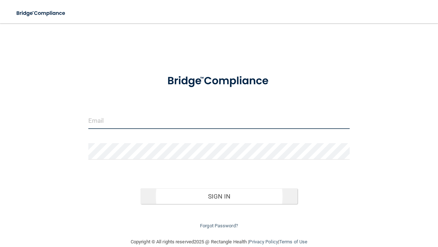
type input "[EMAIL_ADDRESS][DOMAIN_NAME]"
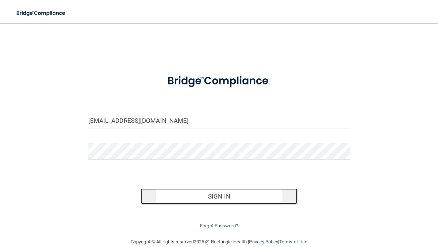
click at [212, 196] on button "Sign In" at bounding box center [218, 197] width 157 height 16
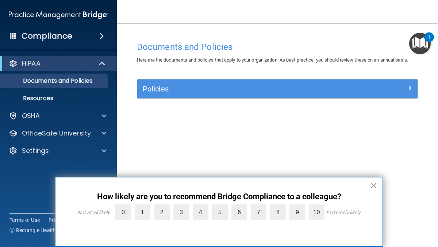
click at [376, 186] on button "×" at bounding box center [373, 186] width 7 height 12
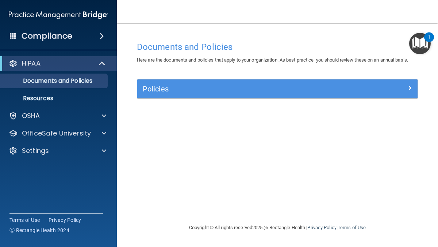
click at [420, 45] on img "Open Resource Center, 1 new notification" at bounding box center [420, 44] width 22 height 22
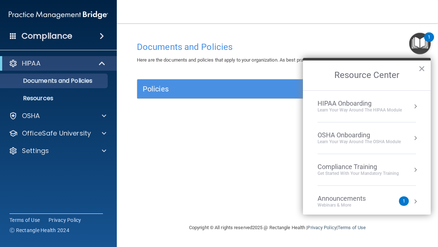
click at [186, 180] on div "Documents and Policies Here are the documents and policies that apply to your o…" at bounding box center [277, 131] width 292 height 186
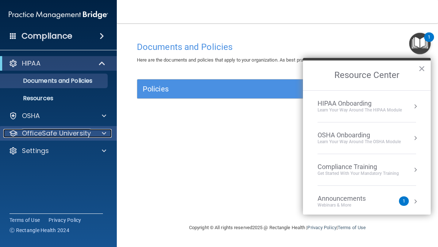
click at [100, 135] on div at bounding box center [103, 133] width 18 height 9
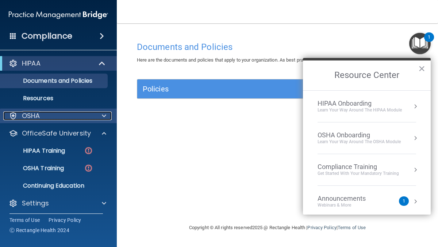
click at [80, 117] on div "OSHA" at bounding box center [48, 116] width 90 height 9
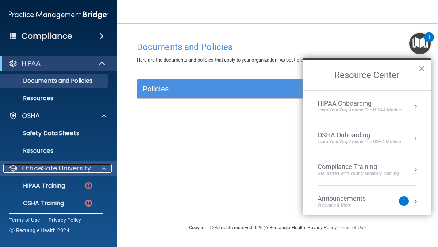
click at [105, 165] on span at bounding box center [104, 168] width 4 height 9
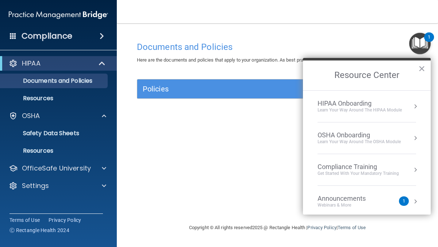
click at [400, 203] on div "1" at bounding box center [404, 201] width 10 height 9
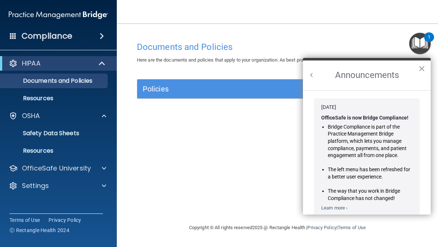
click at [311, 77] on button "Back to Resource Center Home" at bounding box center [311, 74] width 7 height 7
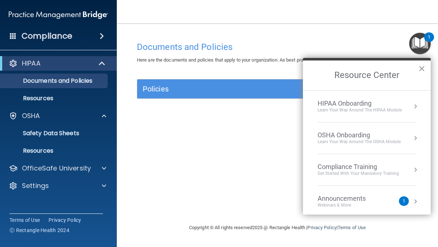
click at [422, 72] on button "×" at bounding box center [421, 69] width 7 height 12
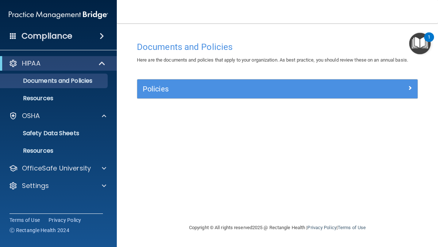
click at [419, 42] on img "Open Resource Center, 1 new notification" at bounding box center [420, 44] width 22 height 22
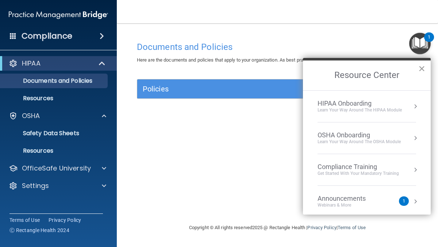
click at [420, 70] on button "×" at bounding box center [421, 69] width 7 height 12
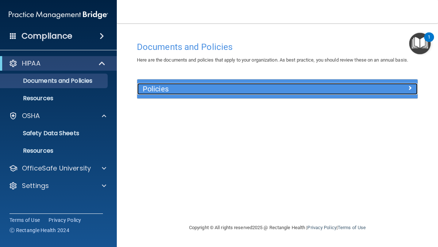
click at [392, 87] on div at bounding box center [382, 87] width 70 height 9
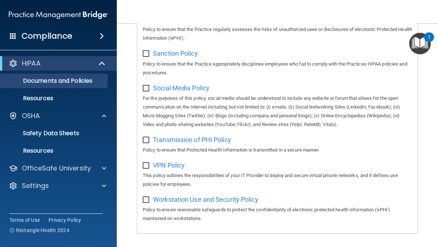
scroll to position [629, 0]
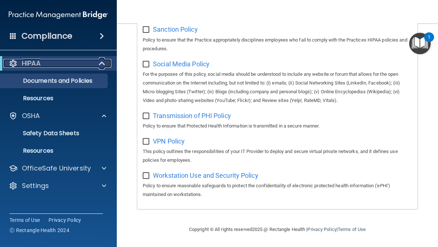
click at [101, 64] on span at bounding box center [103, 63] width 6 height 9
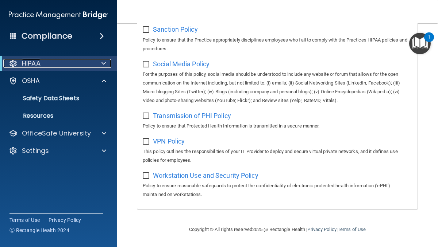
click at [101, 64] on div at bounding box center [102, 63] width 18 height 9
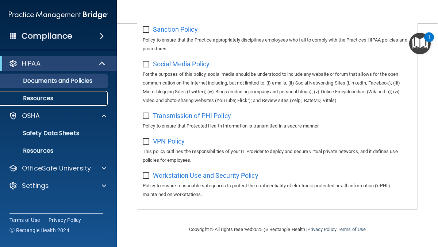
click at [76, 100] on p "Resources" at bounding box center [55, 98] width 100 height 7
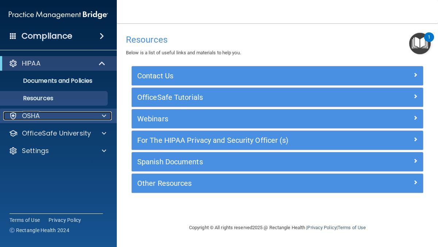
click at [105, 119] on span at bounding box center [104, 116] width 4 height 9
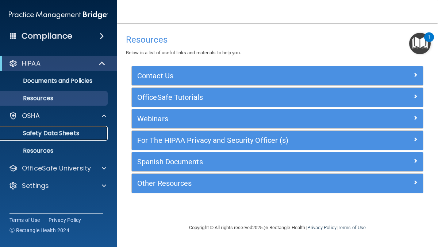
click at [83, 133] on p "Safety Data Sheets" at bounding box center [55, 133] width 100 height 7
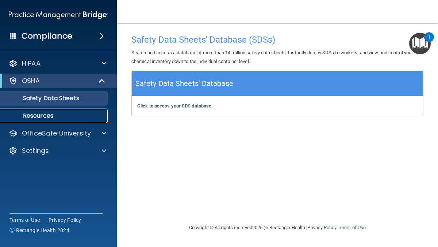
click at [54, 117] on p "Resources" at bounding box center [55, 115] width 100 height 7
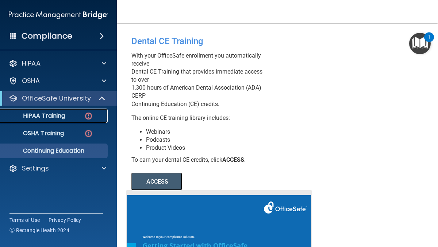
click at [65, 120] on link "HIPAA Training" at bounding box center [50, 116] width 115 height 15
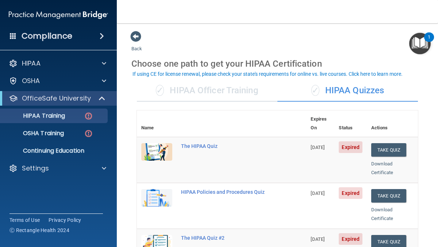
click at [217, 92] on div "✓ HIPAA Officer Training" at bounding box center [207, 91] width 140 height 22
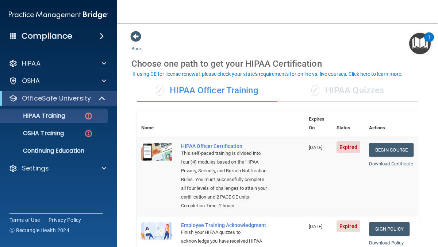
click at [340, 87] on div "✓ HIPAA Quizzes" at bounding box center [347, 91] width 140 height 22
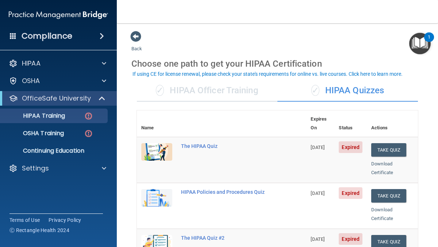
click at [251, 92] on div "✓ HIPAA Officer Training" at bounding box center [207, 91] width 140 height 22
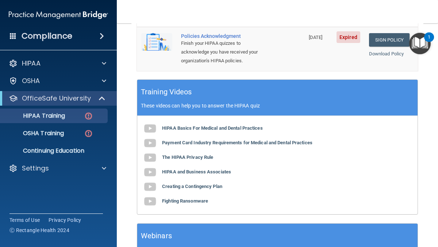
scroll to position [248, 0]
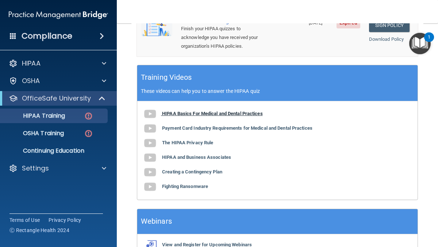
click at [222, 116] on b "HIPAA Basics For Medical and Dental Practices" at bounding box center [212, 113] width 101 height 5
click at [70, 115] on div "HIPAA Training" at bounding box center [55, 115] width 100 height 7
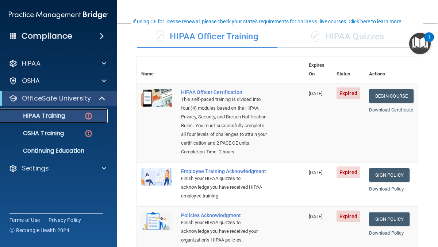
scroll to position [53, 0]
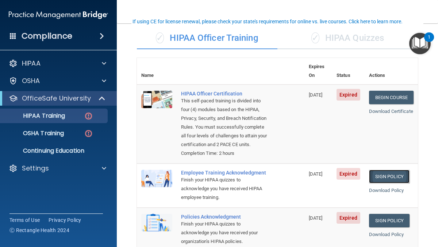
click at [386, 179] on link "Sign Policy" at bounding box center [389, 176] width 40 height 13
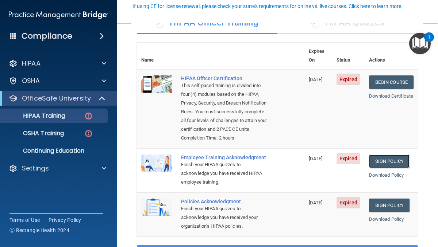
scroll to position [69, 0]
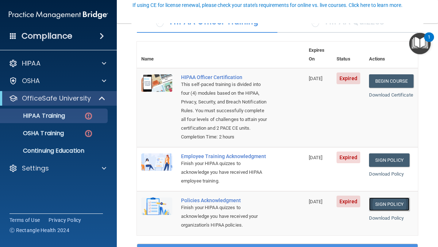
click at [396, 211] on link "Sign Policy" at bounding box center [389, 204] width 40 height 13
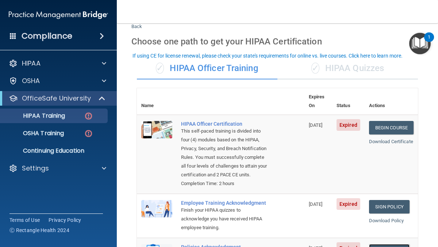
scroll to position [18, 0]
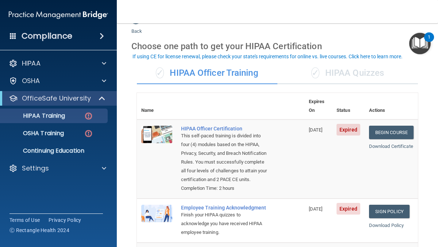
click at [358, 72] on div "✓ HIPAA Quizzes" at bounding box center [347, 73] width 140 height 22
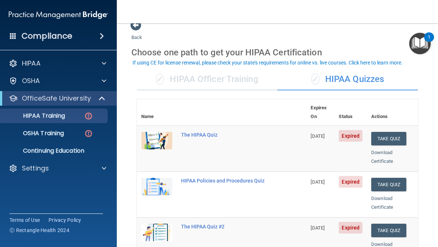
scroll to position [13, 0]
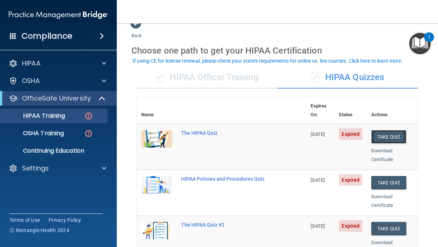
click at [391, 130] on button "Take Quiz" at bounding box center [388, 136] width 35 height 13
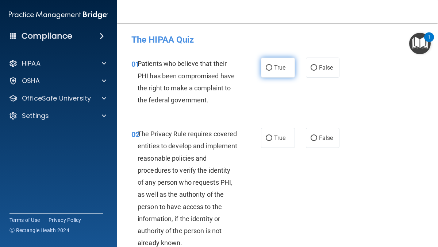
click at [269, 69] on input "True" at bounding box center [269, 67] width 7 height 5
radio input "true"
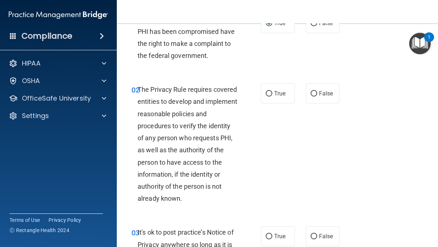
scroll to position [58, 0]
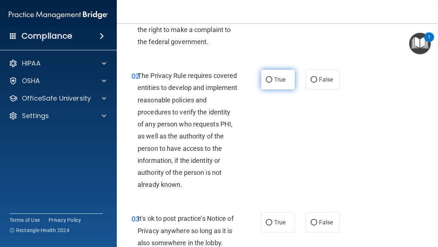
click at [270, 81] on input "True" at bounding box center [269, 79] width 7 height 5
radio input "true"
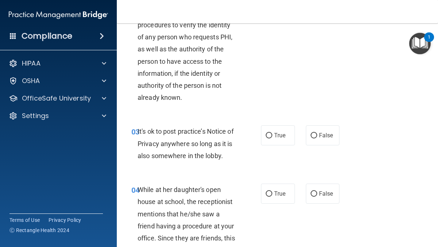
scroll to position [146, 0]
click at [314, 137] on input "False" at bounding box center [313, 135] width 7 height 5
radio input "true"
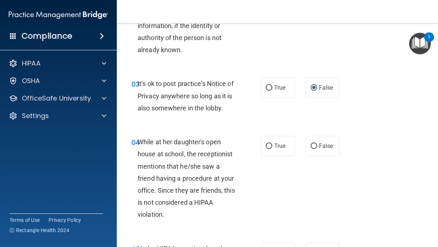
scroll to position [203, 0]
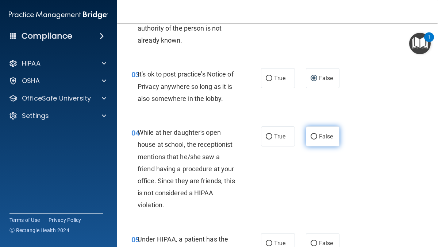
click at [316, 138] on input "False" at bounding box center [313, 136] width 7 height 5
radio input "true"
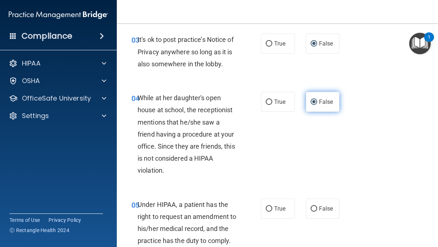
scroll to position [322, 0]
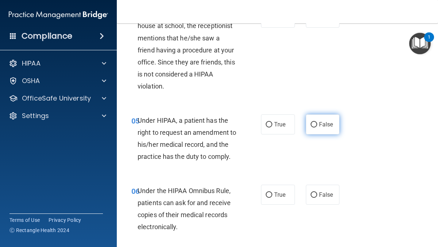
click at [314, 125] on input "False" at bounding box center [313, 124] width 7 height 5
radio input "true"
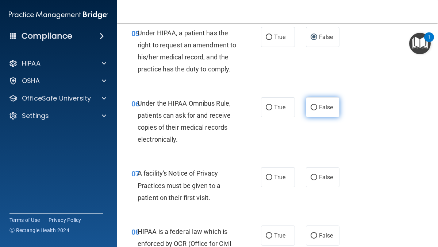
scroll to position [395, 0]
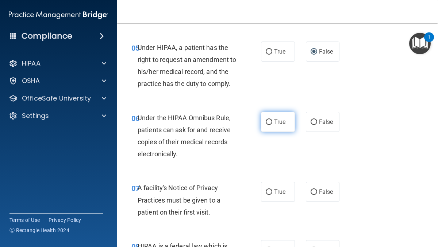
click at [270, 124] on input "True" at bounding box center [269, 122] width 7 height 5
radio input "true"
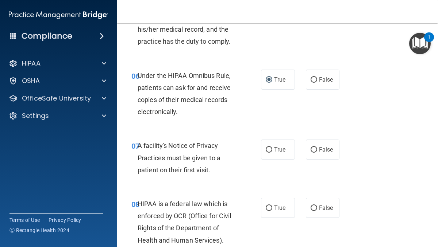
scroll to position [438, 0]
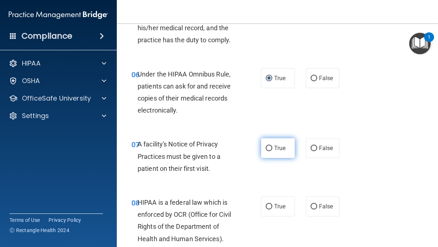
click at [271, 147] on input "True" at bounding box center [269, 148] width 7 height 5
radio input "true"
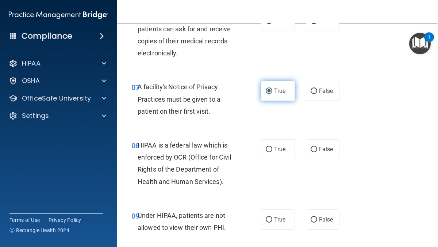
scroll to position [497, 0]
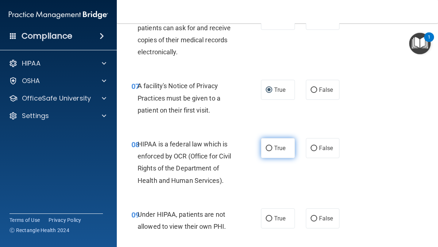
click at [269, 150] on input "True" at bounding box center [269, 148] width 7 height 5
radio input "true"
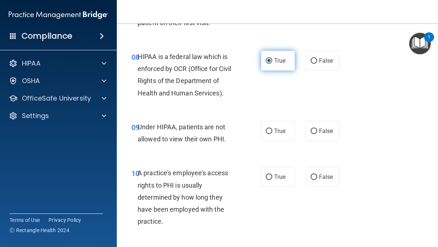
scroll to position [599, 0]
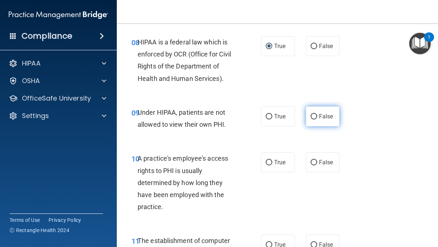
click at [315, 118] on input "False" at bounding box center [313, 116] width 7 height 5
radio input "true"
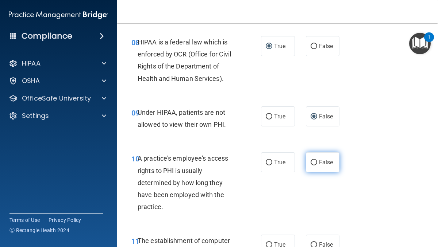
click at [314, 162] on input "False" at bounding box center [313, 162] width 7 height 5
radio input "true"
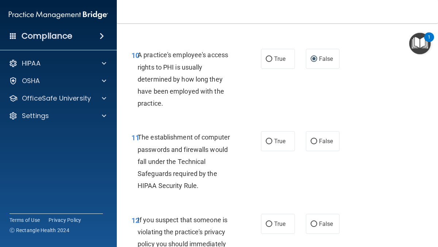
scroll to position [701, 0]
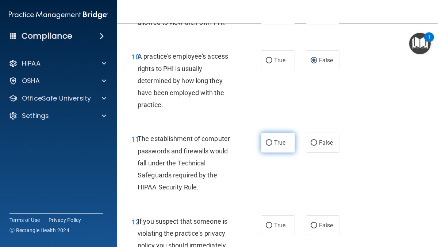
click at [270, 142] on input "True" at bounding box center [269, 142] width 7 height 5
radio input "true"
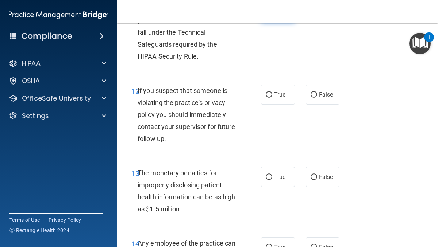
scroll to position [832, 0]
click at [268, 94] on input "True" at bounding box center [269, 94] width 7 height 5
radio input "true"
click at [270, 177] on input "True" at bounding box center [269, 176] width 7 height 5
radio input "true"
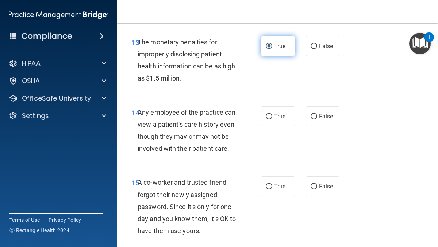
scroll to position [964, 0]
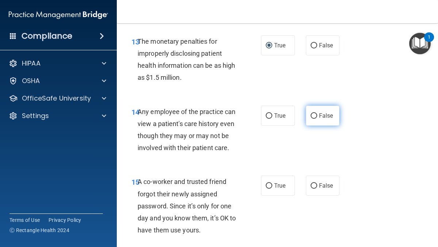
click at [314, 116] on input "False" at bounding box center [313, 115] width 7 height 5
radio input "true"
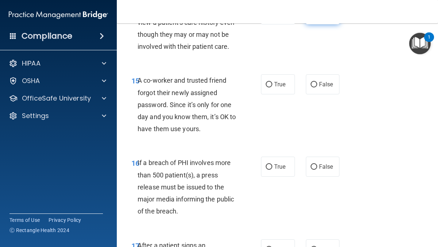
scroll to position [1066, 0]
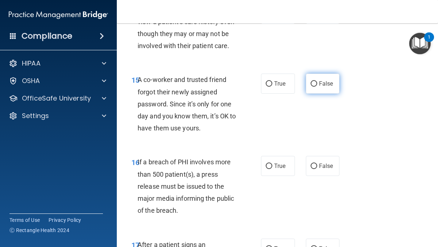
click at [314, 82] on input "False" at bounding box center [313, 83] width 7 height 5
radio input "true"
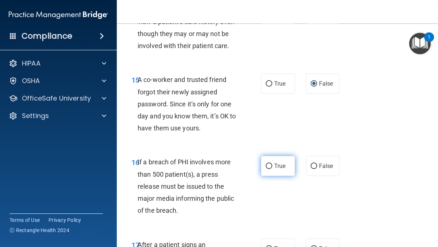
click at [271, 166] on input "True" at bounding box center [269, 166] width 7 height 5
radio input "true"
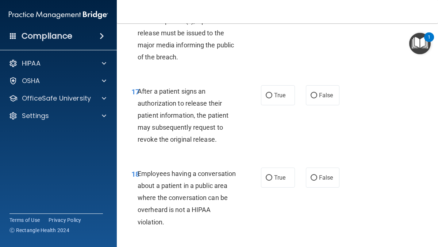
scroll to position [1221, 0]
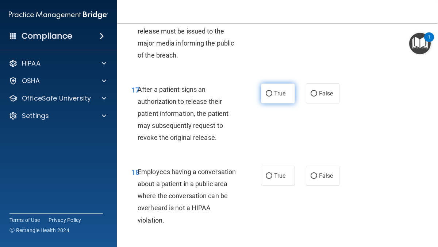
click at [270, 93] on input "True" at bounding box center [269, 93] width 7 height 5
radio input "true"
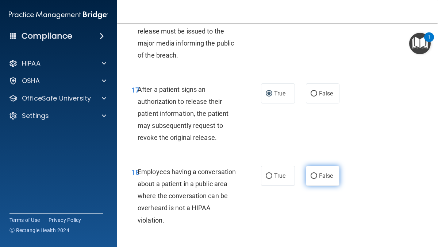
click at [314, 177] on input "False" at bounding box center [313, 176] width 7 height 5
radio input "true"
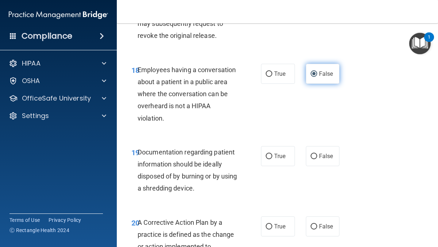
scroll to position [1338, 0]
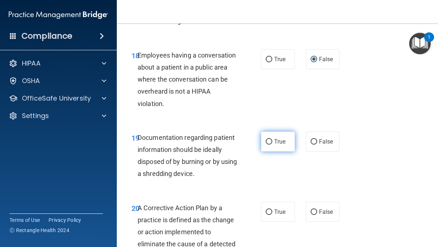
click at [269, 142] on input "True" at bounding box center [269, 141] width 7 height 5
radio input "true"
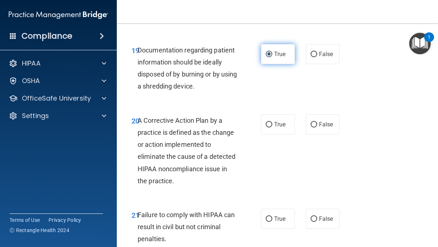
scroll to position [1440, 0]
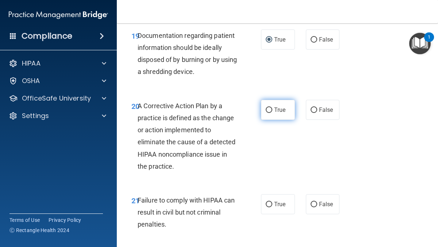
click at [268, 110] on input "True" at bounding box center [269, 110] width 7 height 5
radio input "true"
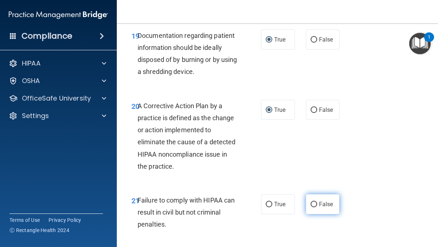
click at [316, 205] on input "False" at bounding box center [313, 204] width 7 height 5
radio input "true"
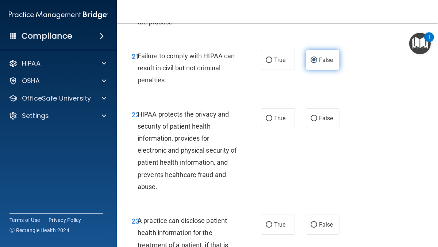
scroll to position [1586, 0]
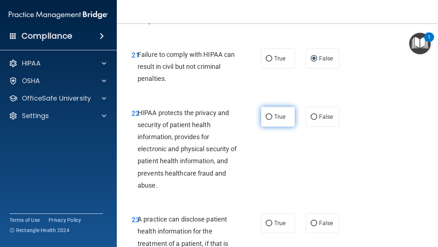
click at [270, 116] on input "True" at bounding box center [269, 117] width 7 height 5
radio input "true"
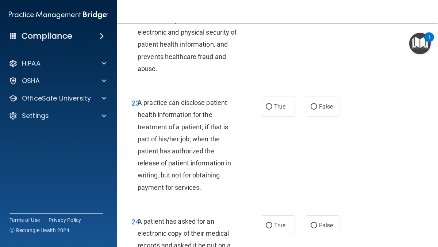
scroll to position [1717, 0]
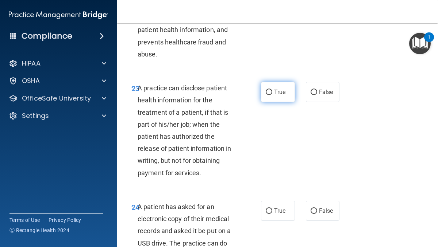
click at [267, 93] on input "True" at bounding box center [269, 92] width 7 height 5
radio input "true"
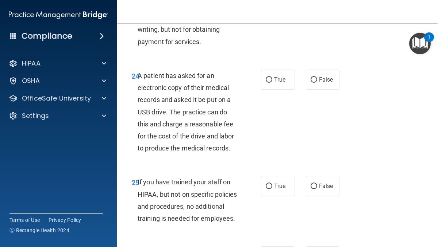
scroll to position [1863, 0]
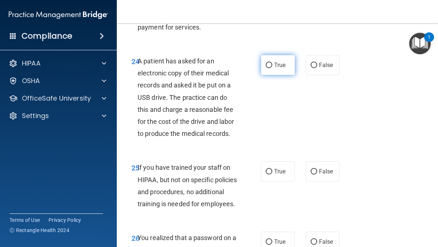
click at [267, 65] on input "True" at bounding box center [269, 65] width 7 height 5
radio input "true"
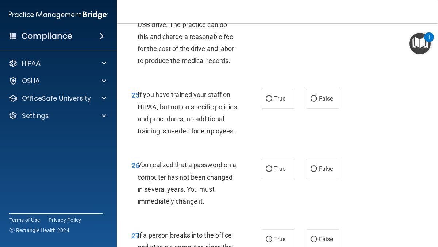
scroll to position [1951, 0]
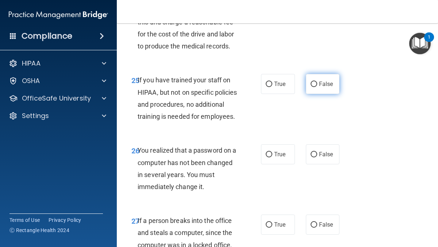
click at [315, 84] on input "False" at bounding box center [313, 84] width 7 height 5
radio input "true"
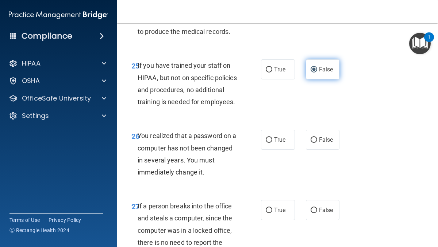
scroll to position [1980, 0]
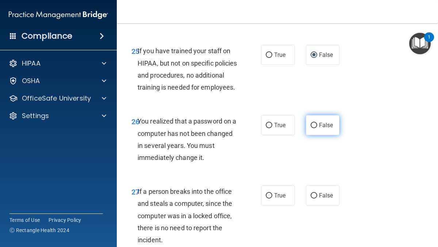
click at [313, 128] on input "False" at bounding box center [313, 125] width 7 height 5
radio input "true"
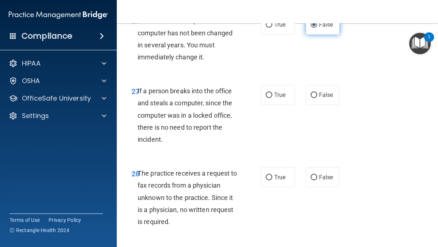
scroll to position [2082, 0]
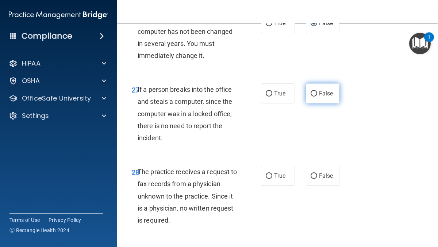
click at [314, 97] on input "False" at bounding box center [313, 93] width 7 height 5
radio input "true"
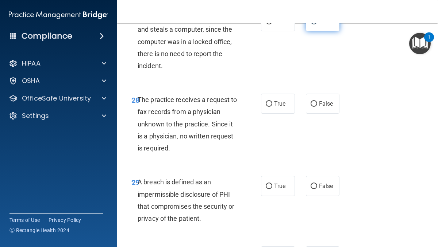
scroll to position [2155, 0]
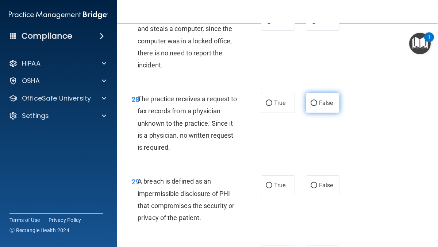
click at [315, 106] on input "False" at bounding box center [313, 103] width 7 height 5
radio input "true"
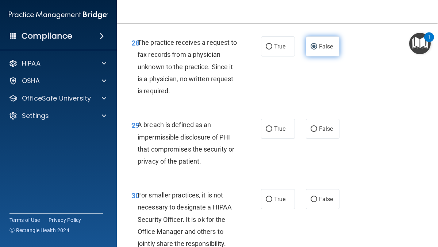
scroll to position [2199, 0]
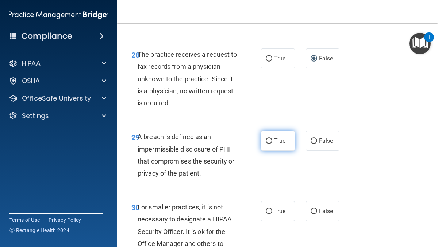
click at [269, 144] on input "True" at bounding box center [269, 141] width 7 height 5
radio input "true"
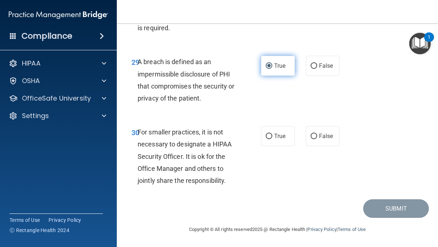
scroll to position [2287, 0]
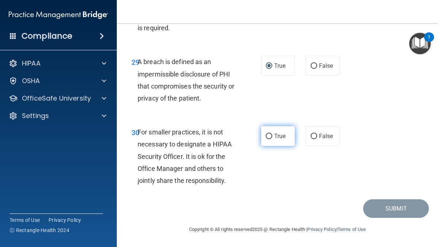
click at [271, 138] on input "True" at bounding box center [269, 136] width 7 height 5
radio input "true"
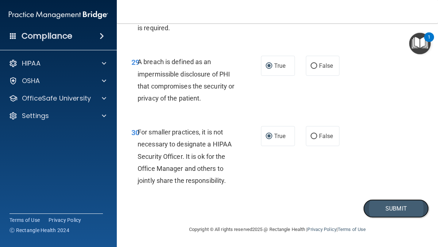
click at [396, 208] on button "Submit" at bounding box center [396, 209] width 66 height 19
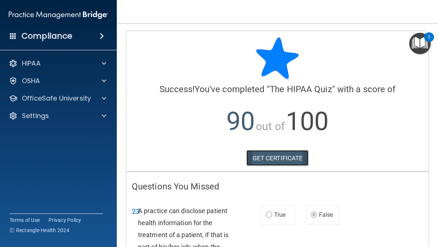
click at [291, 159] on link "GET CERTIFICATE" at bounding box center [277, 158] width 62 height 16
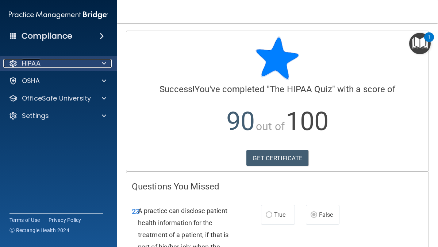
click at [86, 61] on div "HIPAA" at bounding box center [48, 63] width 90 height 9
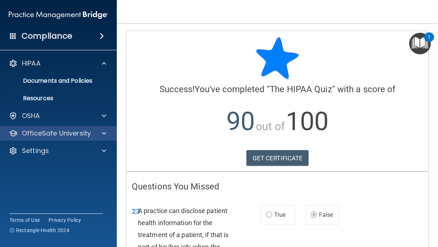
click at [90, 138] on div "OfficeSafe University" at bounding box center [58, 133] width 117 height 15
click at [101, 136] on div at bounding box center [103, 133] width 18 height 9
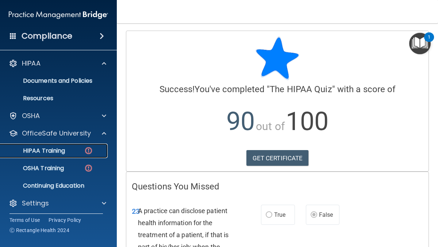
click at [90, 154] on img at bounding box center [88, 150] width 9 height 9
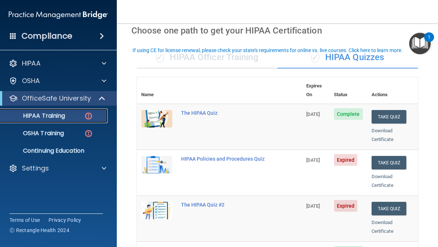
scroll to position [45, 0]
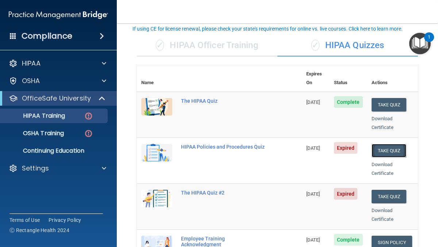
click at [393, 144] on button "Take Quiz" at bounding box center [388, 150] width 35 height 13
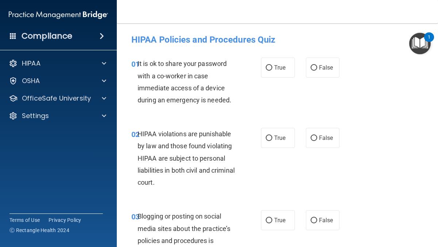
scroll to position [0, 0]
click at [271, 67] on input "True" at bounding box center [269, 67] width 7 height 5
radio input "true"
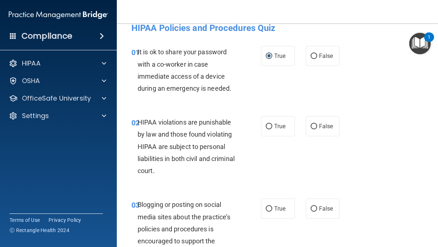
scroll to position [13, 0]
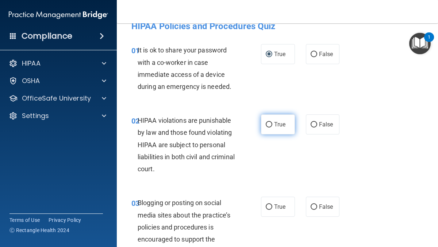
click at [270, 125] on input "True" at bounding box center [269, 124] width 7 height 5
radio input "true"
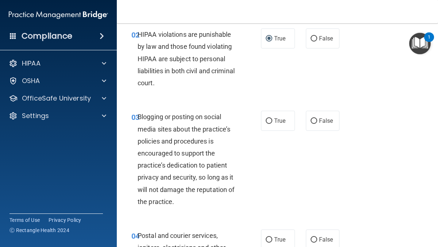
scroll to position [101, 0]
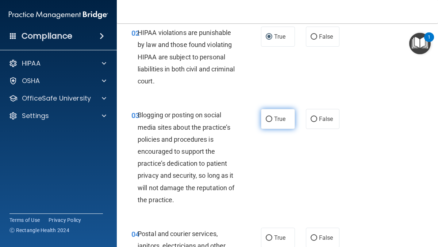
click at [269, 121] on input "True" at bounding box center [269, 119] width 7 height 5
radio input "true"
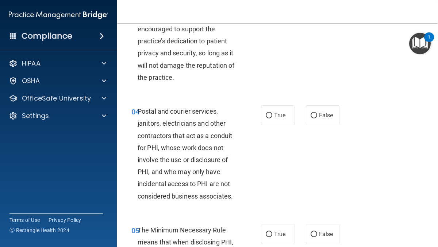
scroll to position [219, 0]
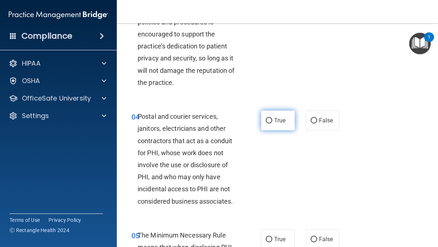
click at [273, 121] on label "True" at bounding box center [278, 121] width 34 height 20
click at [272, 121] on input "True" at bounding box center [269, 120] width 7 height 5
radio input "true"
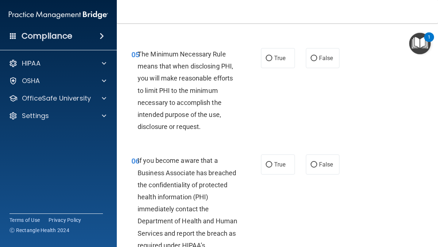
scroll to position [400, 0]
click at [268, 55] on input "True" at bounding box center [269, 57] width 7 height 5
radio input "true"
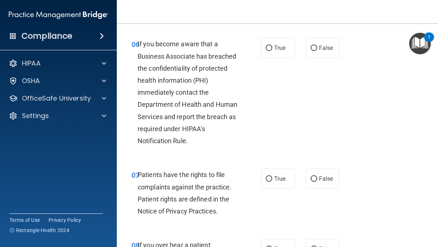
scroll to position [514, 0]
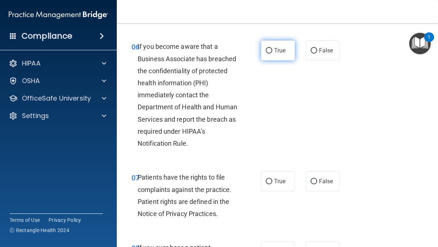
click at [271, 50] on input "True" at bounding box center [269, 50] width 7 height 5
radio input "true"
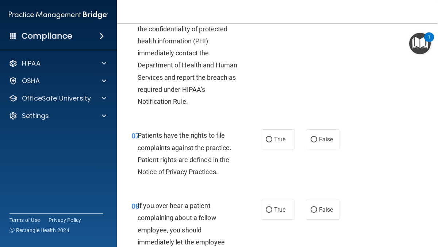
scroll to position [559, 0]
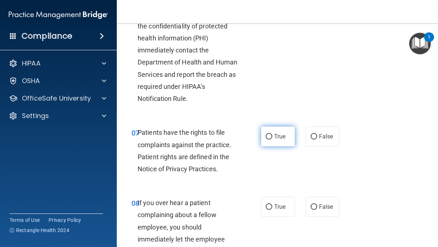
click at [266, 133] on label "True" at bounding box center [278, 137] width 34 height 20
click at [266, 134] on input "True" at bounding box center [269, 136] width 7 height 5
radio input "true"
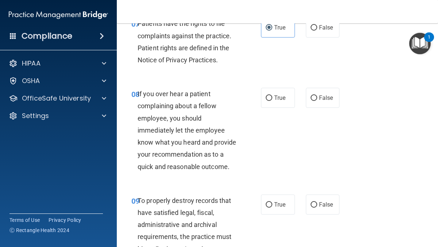
scroll to position [671, 0]
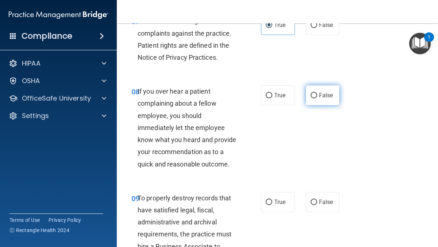
click at [313, 96] on input "False" at bounding box center [313, 95] width 7 height 5
radio input "true"
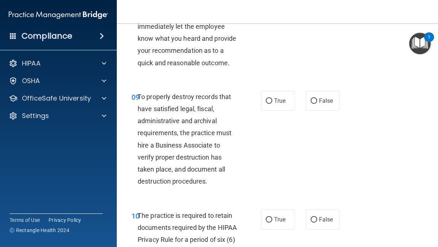
scroll to position [786, 0]
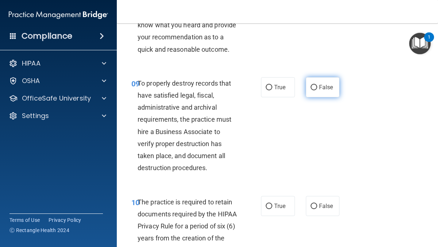
click at [313, 86] on input "False" at bounding box center [313, 87] width 7 height 5
radio input "true"
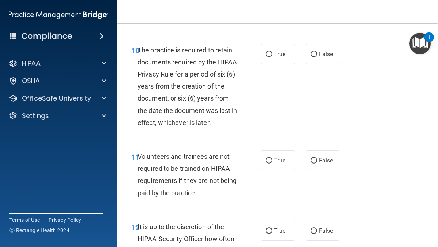
scroll to position [939, 0]
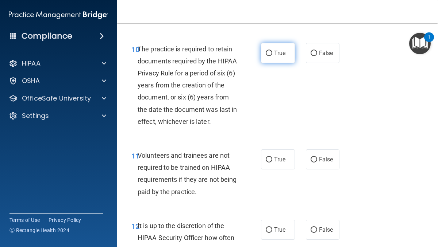
click at [270, 51] on input "True" at bounding box center [269, 53] width 7 height 5
radio input "true"
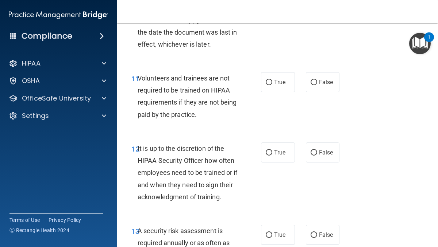
scroll to position [1018, 0]
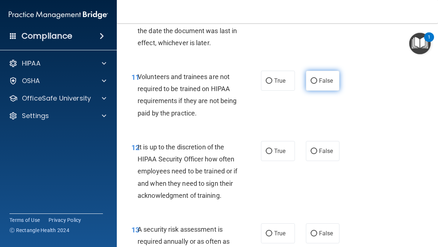
click at [314, 80] on input "False" at bounding box center [313, 80] width 7 height 5
radio input "true"
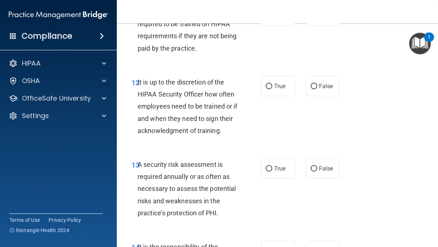
scroll to position [1083, 0]
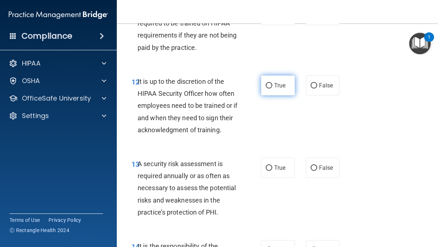
click at [271, 84] on input "True" at bounding box center [269, 85] width 7 height 5
radio input "true"
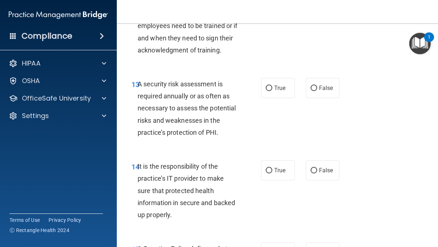
scroll to position [1170, 0]
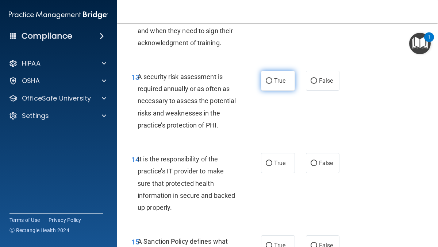
click at [269, 78] on input "True" at bounding box center [269, 80] width 7 height 5
radio input "true"
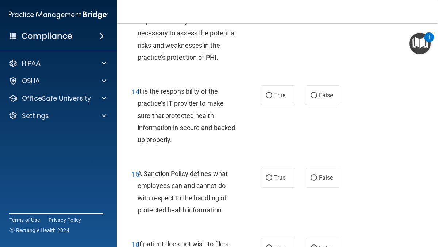
scroll to position [1240, 0]
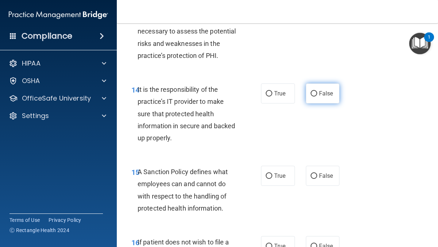
click at [313, 95] on input "False" at bounding box center [313, 93] width 7 height 5
radio input "true"
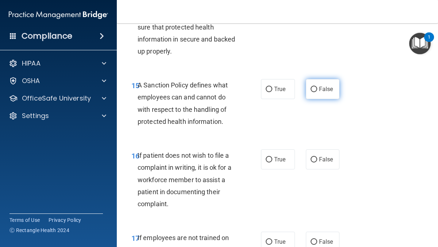
scroll to position [1334, 0]
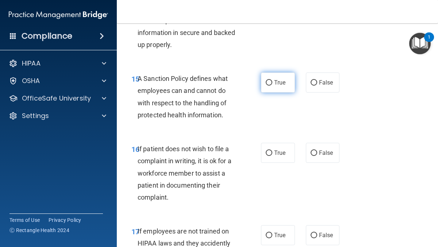
click at [268, 81] on input "True" at bounding box center [269, 82] width 7 height 5
radio input "true"
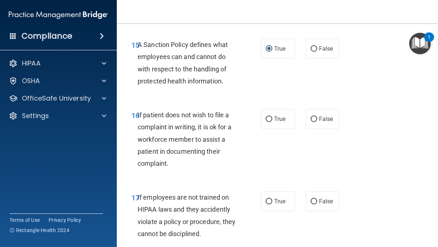
scroll to position [1371, 0]
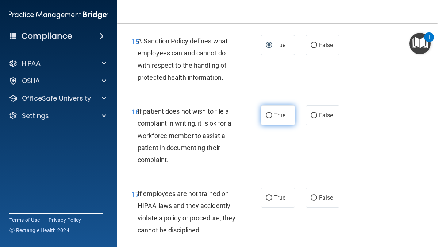
click at [268, 115] on input "True" at bounding box center [269, 115] width 7 height 5
radio input "true"
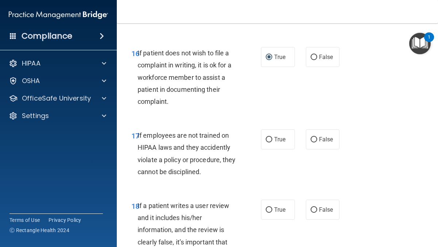
scroll to position [1439, 0]
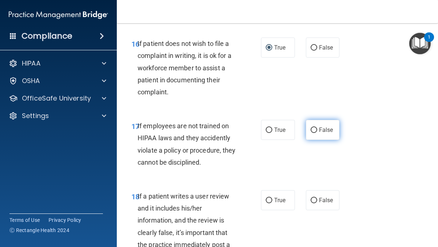
click at [317, 131] on label "False" at bounding box center [323, 130] width 34 height 20
click at [317, 131] on input "False" at bounding box center [313, 130] width 7 height 5
radio input "true"
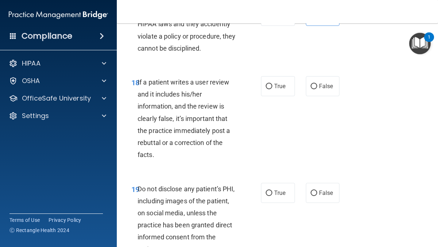
scroll to position [1555, 0]
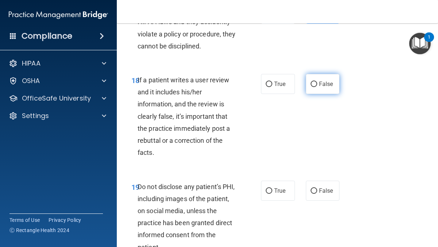
click at [314, 84] on input "False" at bounding box center [313, 84] width 7 height 5
radio input "true"
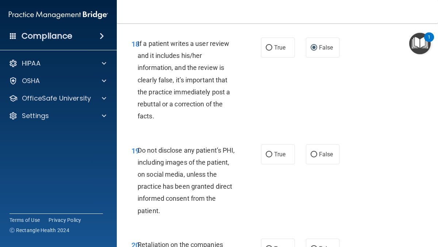
scroll to position [1601, 0]
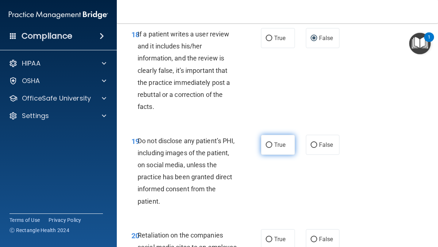
click at [268, 144] on input "True" at bounding box center [269, 145] width 7 height 5
radio input "true"
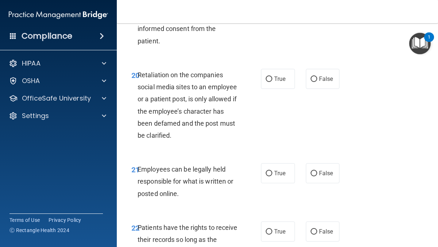
scroll to position [1765, 0]
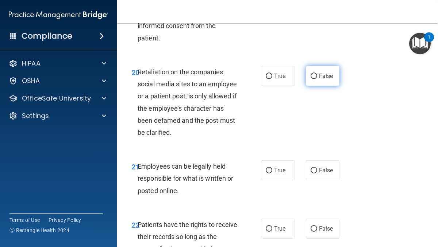
click at [314, 76] on input "False" at bounding box center [313, 76] width 7 height 5
radio input "true"
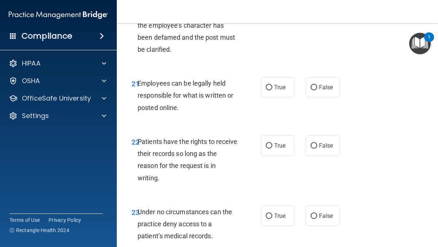
scroll to position [1850, 0]
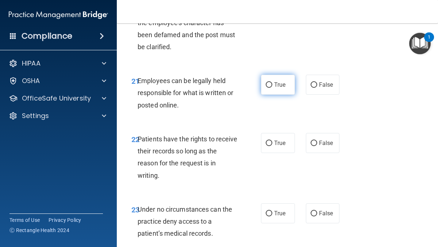
click at [270, 85] on input "True" at bounding box center [269, 84] width 7 height 5
radio input "true"
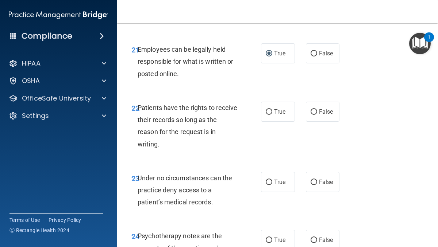
scroll to position [1885, 0]
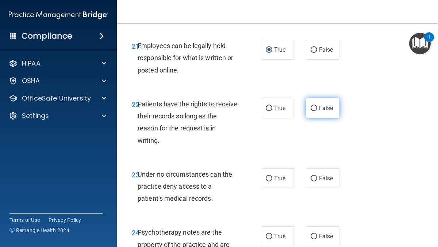
click at [314, 109] on input "False" at bounding box center [313, 108] width 7 height 5
radio input "true"
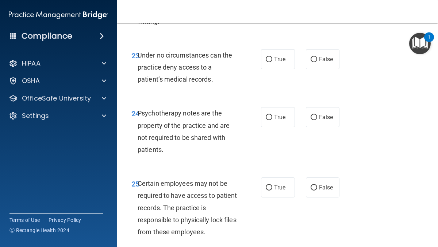
scroll to position [1999, 0]
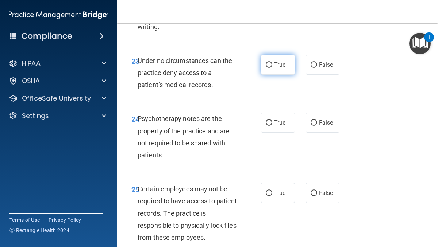
click at [268, 64] on input "True" at bounding box center [269, 64] width 7 height 5
radio input "true"
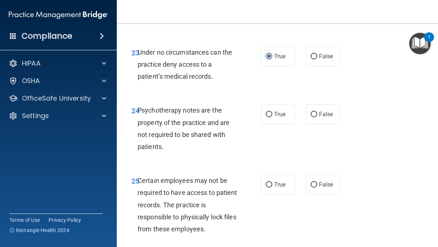
scroll to position [2008, 0]
click at [268, 116] on input "True" at bounding box center [269, 114] width 7 height 5
radio input "true"
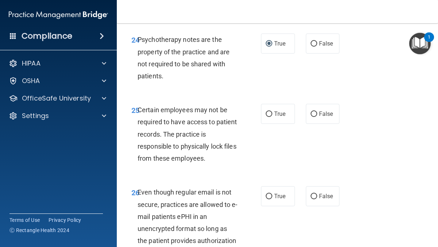
scroll to position [2080, 0]
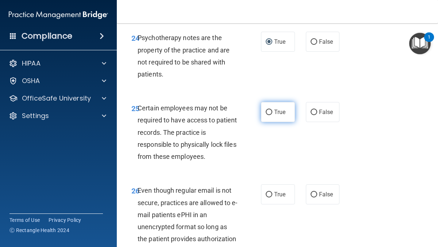
click at [270, 113] on input "True" at bounding box center [269, 112] width 7 height 5
radio input "true"
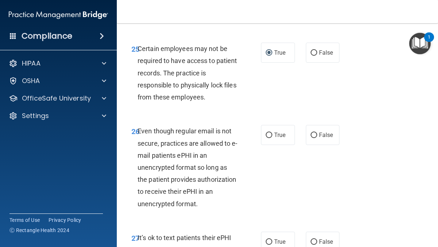
scroll to position [2140, 0]
click at [269, 135] on input "True" at bounding box center [269, 135] width 7 height 5
radio input "true"
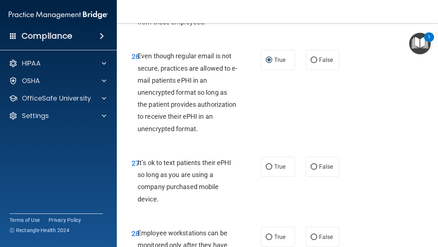
scroll to position [2216, 0]
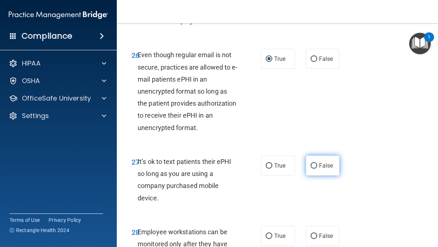
click at [314, 165] on input "False" at bounding box center [313, 165] width 7 height 5
radio input "true"
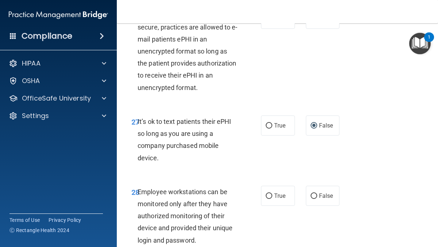
scroll to position [2274, 0]
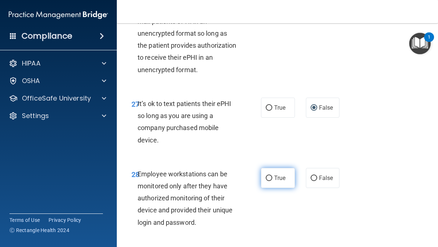
click at [269, 179] on input "True" at bounding box center [269, 178] width 7 height 5
radio input "true"
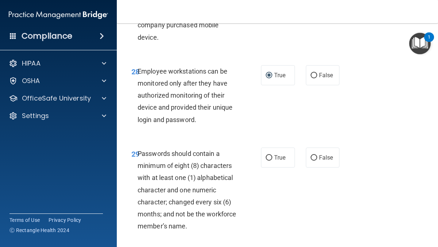
scroll to position [2384, 0]
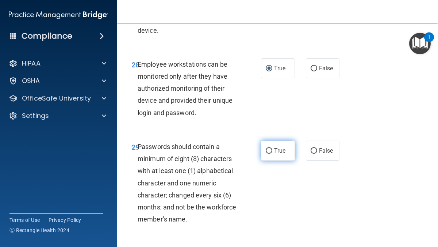
click at [270, 151] on input "True" at bounding box center [269, 150] width 7 height 5
radio input "true"
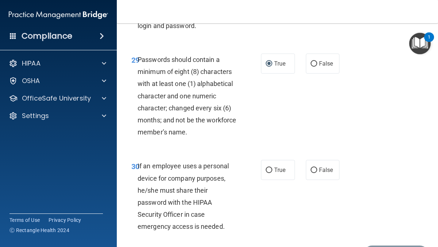
scroll to position [2477, 0]
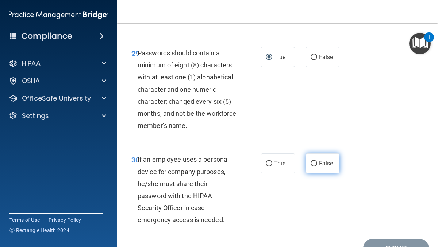
click at [313, 164] on input "False" at bounding box center [313, 163] width 7 height 5
radio input "true"
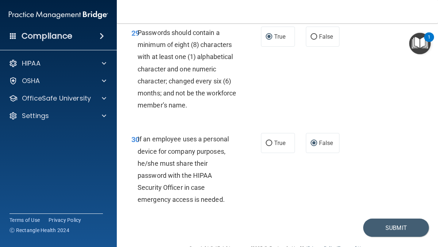
scroll to position [2517, 0]
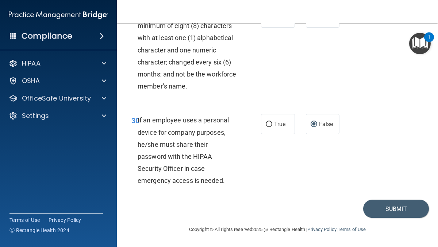
click at [391, 198] on div "30 If an employee uses a personal device for company purposes, he/she must shar…" at bounding box center [277, 152] width 303 height 94
click at [393, 206] on button "Submit" at bounding box center [396, 209] width 66 height 19
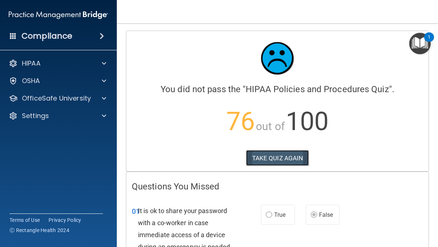
click at [282, 155] on button "TAKE QUIZ AGAIN" at bounding box center [277, 158] width 63 height 16
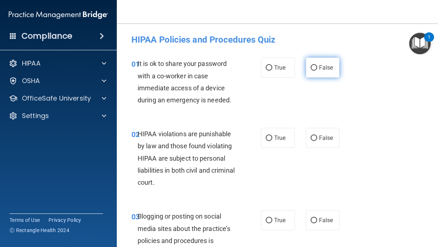
click at [317, 71] on label "False" at bounding box center [323, 68] width 34 height 20
click at [317, 71] on input "False" at bounding box center [313, 67] width 7 height 5
radio input "true"
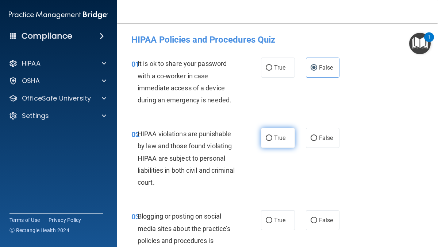
click at [270, 140] on input "True" at bounding box center [269, 138] width 7 height 5
radio input "true"
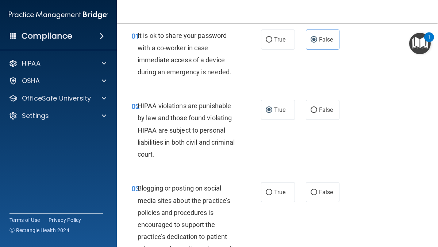
scroll to position [71, 0]
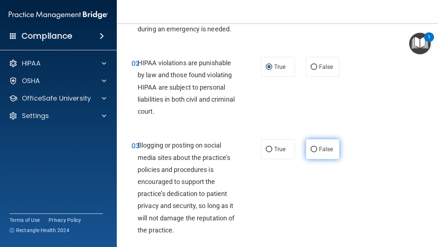
click at [322, 150] on span "False" at bounding box center [326, 149] width 14 height 7
click at [317, 150] on input "False" at bounding box center [313, 149] width 7 height 5
radio input "true"
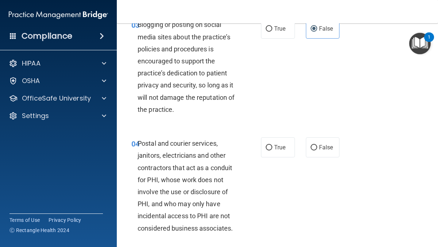
scroll to position [194, 0]
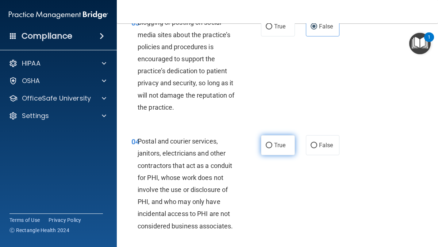
click at [272, 145] on input "True" at bounding box center [269, 145] width 7 height 5
radio input "true"
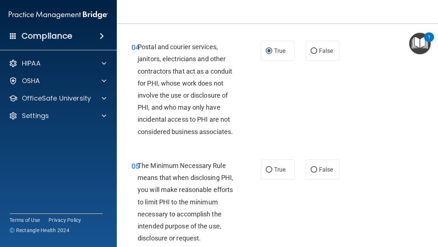
scroll to position [296, 0]
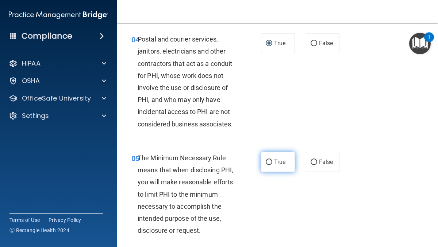
click at [270, 165] on input "True" at bounding box center [269, 162] width 7 height 5
radio input "true"
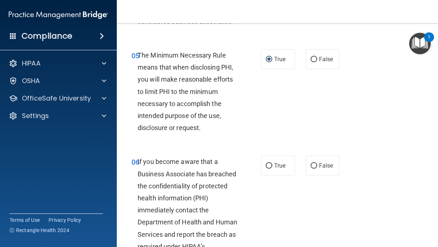
scroll to position [435, 0]
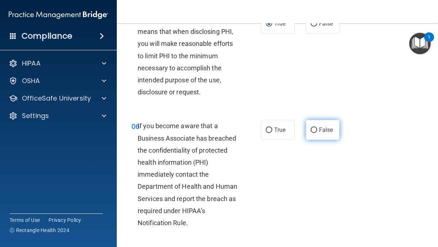
click at [319, 131] on span "False" at bounding box center [326, 130] width 14 height 7
click at [317, 131] on input "False" at bounding box center [313, 130] width 7 height 5
radio input "true"
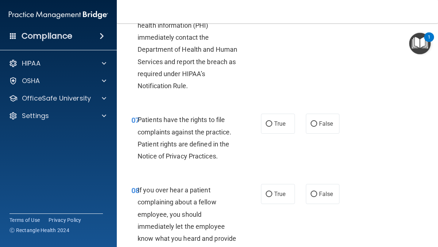
scroll to position [574, 0]
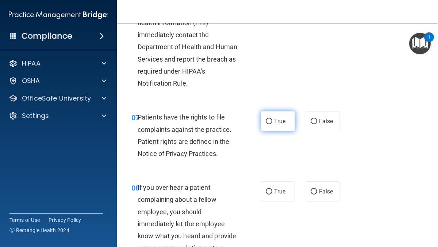
click at [272, 120] on input "True" at bounding box center [269, 121] width 7 height 5
radio input "true"
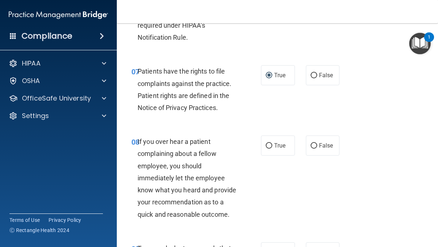
scroll to position [621, 0]
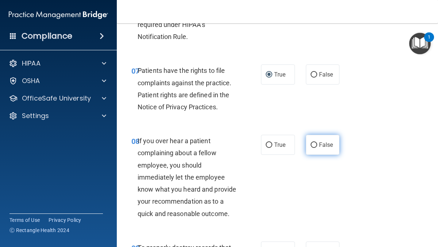
click at [314, 147] on input "False" at bounding box center [313, 145] width 7 height 5
radio input "true"
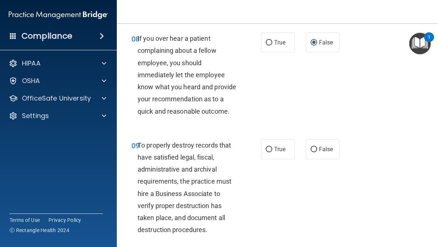
scroll to position [725, 0]
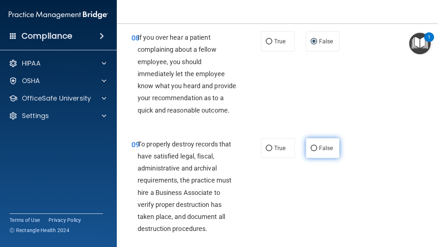
click at [315, 150] on input "False" at bounding box center [313, 148] width 7 height 5
radio input "true"
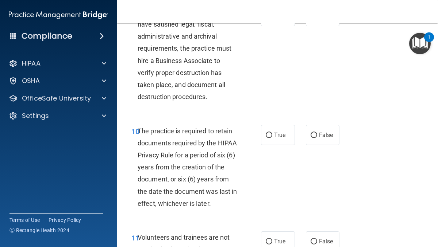
scroll to position [859, 0]
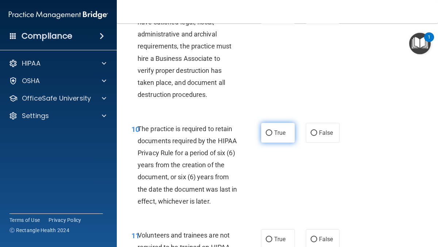
click at [271, 132] on input "True" at bounding box center [269, 133] width 7 height 5
radio input "true"
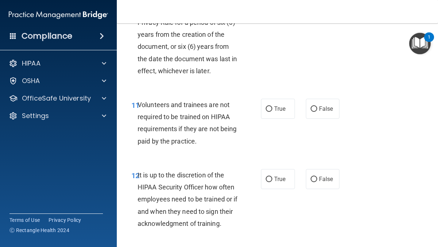
scroll to position [990, 0]
click at [319, 105] on span "False" at bounding box center [326, 108] width 14 height 7
click at [317, 106] on input "False" at bounding box center [313, 108] width 7 height 5
radio input "true"
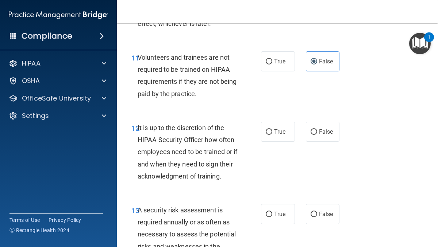
scroll to position [1037, 0]
click at [317, 128] on label "False" at bounding box center [323, 132] width 34 height 20
click at [317, 130] on input "False" at bounding box center [313, 132] width 7 height 5
radio input "true"
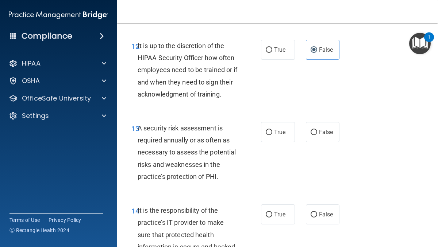
scroll to position [1140, 0]
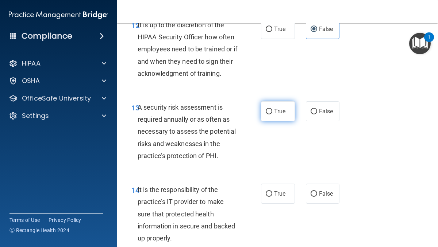
click at [275, 113] on span "True" at bounding box center [279, 111] width 11 height 7
click at [272, 113] on input "True" at bounding box center [269, 111] width 7 height 5
radio input "true"
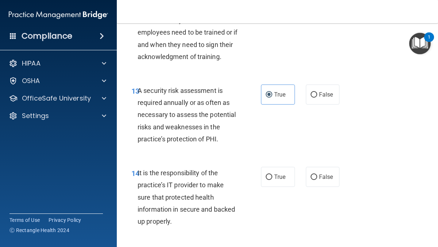
scroll to position [1169, 0]
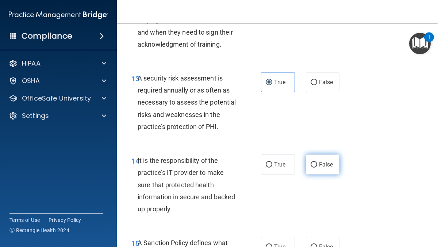
click at [313, 168] on input "False" at bounding box center [313, 164] width 7 height 5
radio input "true"
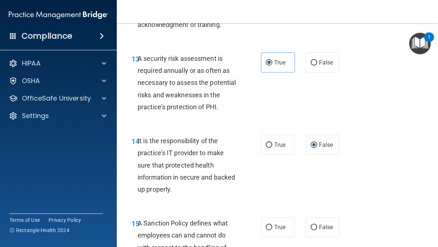
scroll to position [1199, 0]
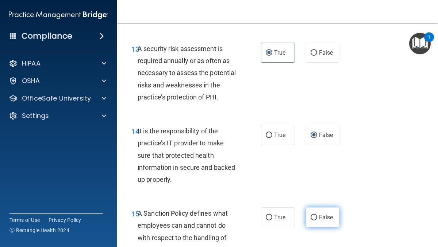
click at [311, 220] on input "False" at bounding box center [313, 217] width 7 height 5
radio input "true"
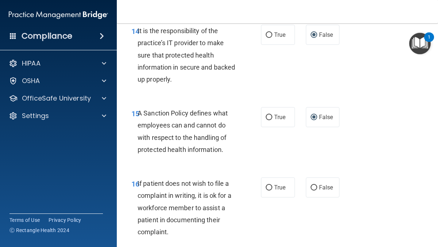
scroll to position [1321, 0]
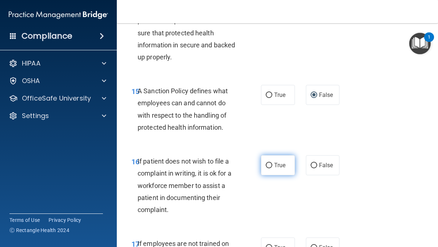
click at [270, 168] on input "True" at bounding box center [269, 165] width 7 height 5
radio input "true"
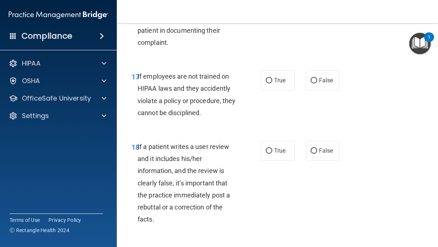
scroll to position [1489, 0]
click at [315, 85] on label "False" at bounding box center [323, 80] width 34 height 20
click at [315, 83] on input "False" at bounding box center [313, 80] width 7 height 5
radio input "true"
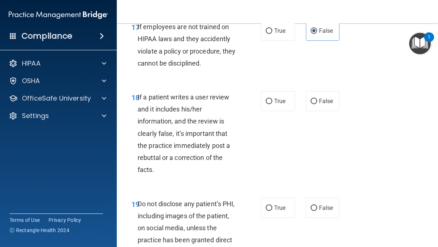
scroll to position [1540, 0]
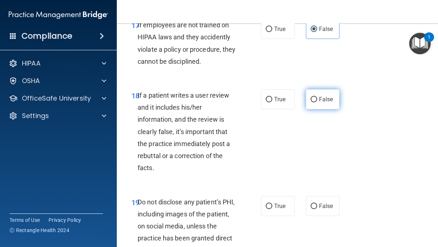
click at [315, 100] on input "False" at bounding box center [313, 99] width 7 height 5
radio input "true"
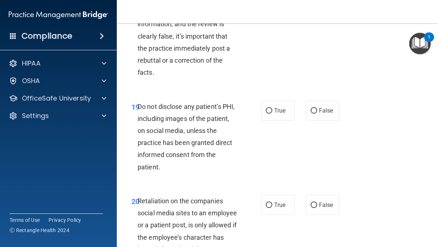
scroll to position [1637, 0]
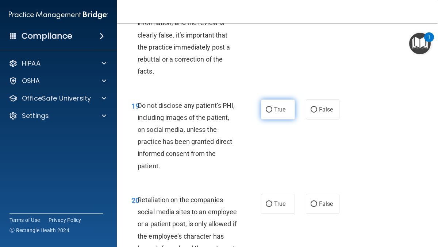
click at [274, 112] on label "True" at bounding box center [278, 110] width 34 height 20
click at [272, 112] on input "True" at bounding box center [269, 109] width 7 height 5
radio input "true"
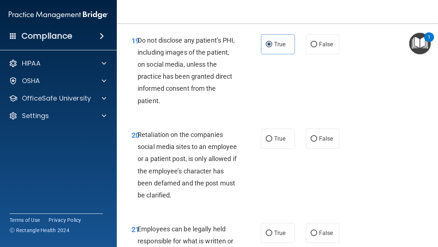
scroll to position [1704, 0]
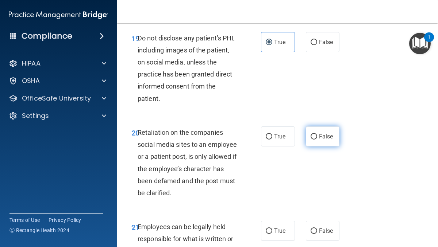
click at [313, 139] on input "False" at bounding box center [313, 136] width 7 height 5
radio input "true"
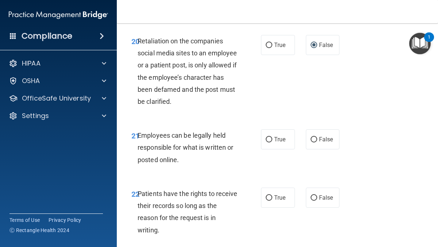
scroll to position [1805, 0]
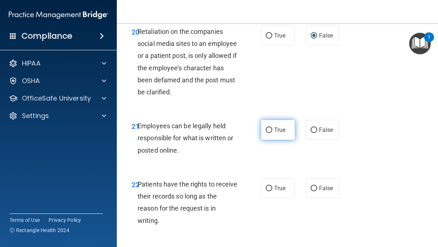
click at [276, 133] on span "True" at bounding box center [279, 130] width 11 height 7
click at [272, 133] on input "True" at bounding box center [269, 130] width 7 height 5
radio input "true"
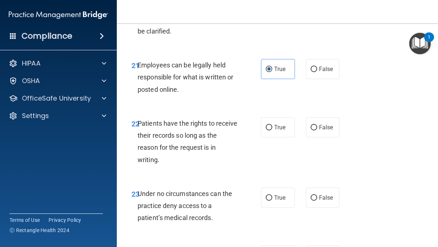
scroll to position [1867, 0]
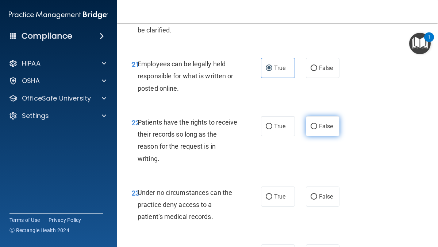
click at [312, 125] on input "False" at bounding box center [313, 126] width 7 height 5
radio input "true"
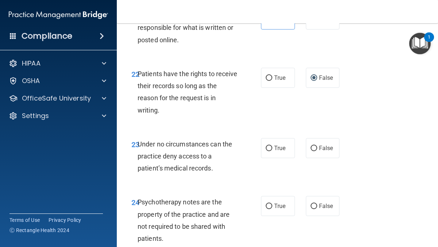
scroll to position [1917, 0]
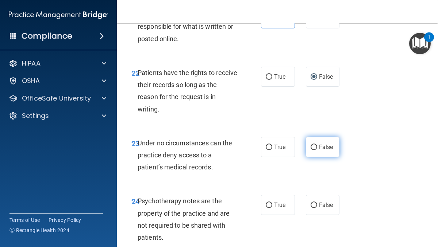
click at [314, 147] on input "False" at bounding box center [313, 147] width 7 height 5
radio input "true"
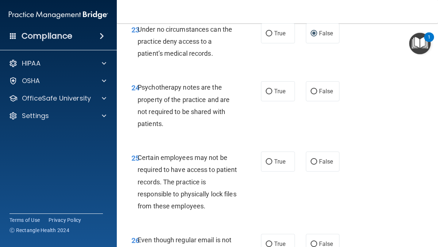
scroll to position [2029, 0]
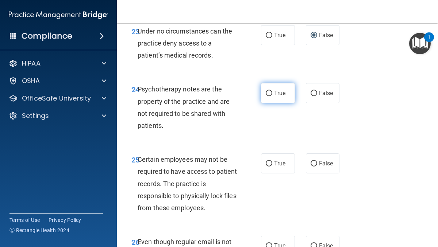
click at [270, 93] on input "True" at bounding box center [269, 93] width 7 height 5
radio input "true"
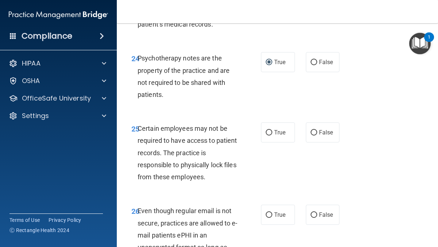
scroll to position [2064, 0]
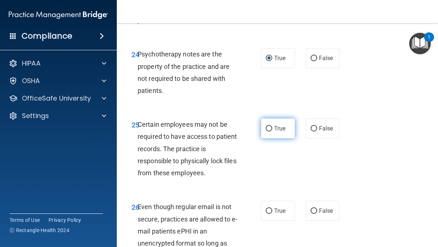
click at [272, 127] on label "True" at bounding box center [278, 129] width 34 height 20
click at [272, 127] on input "True" at bounding box center [269, 128] width 7 height 5
radio input "true"
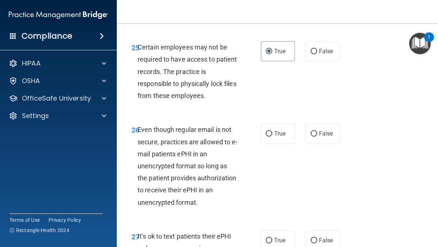
scroll to position [2142, 0]
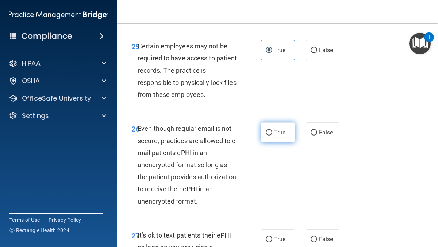
click at [271, 132] on input "True" at bounding box center [269, 132] width 7 height 5
radio input "true"
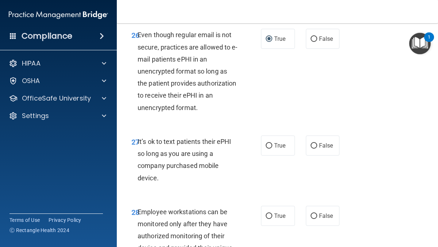
scroll to position [2236, 0]
click at [313, 146] on input "False" at bounding box center [313, 145] width 7 height 5
radio input "true"
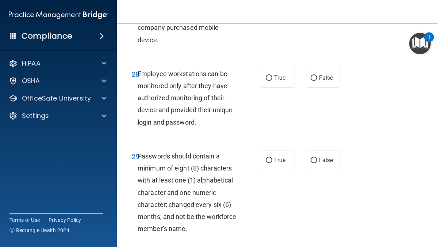
scroll to position [2375, 0]
click at [313, 78] on input "False" at bounding box center [313, 77] width 7 height 5
radio input "true"
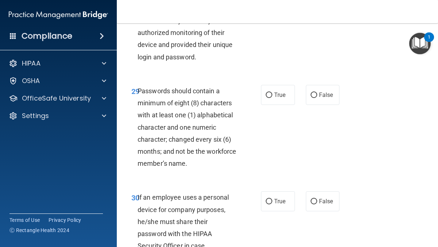
scroll to position [2439, 0]
click at [270, 99] on label "True" at bounding box center [278, 95] width 34 height 20
click at [270, 98] on input "True" at bounding box center [269, 95] width 7 height 5
radio input "true"
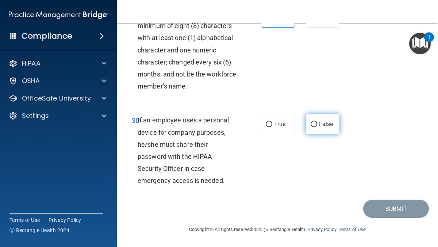
click at [314, 123] on input "False" at bounding box center [313, 124] width 7 height 5
radio input "true"
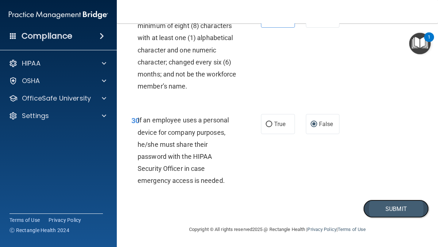
click at [378, 206] on button "Submit" at bounding box center [396, 209] width 66 height 19
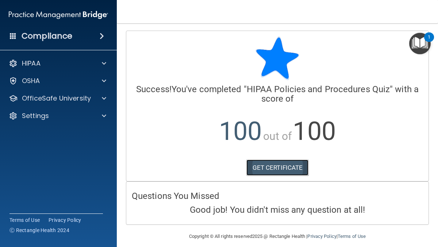
click at [283, 171] on link "GET CERTIFICATE" at bounding box center [277, 168] width 62 height 16
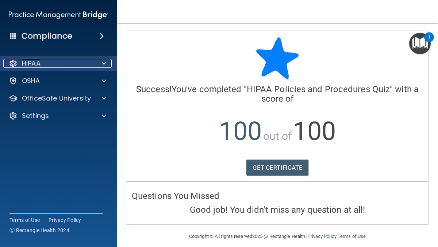
click at [105, 59] on span at bounding box center [104, 63] width 4 height 9
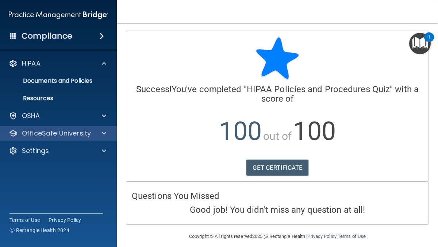
click at [102, 139] on div "OfficeSafe University" at bounding box center [58, 133] width 117 height 15
click at [97, 135] on div at bounding box center [103, 133] width 18 height 9
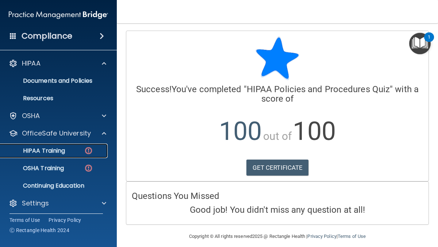
click at [75, 151] on div "HIPAA Training" at bounding box center [55, 150] width 100 height 7
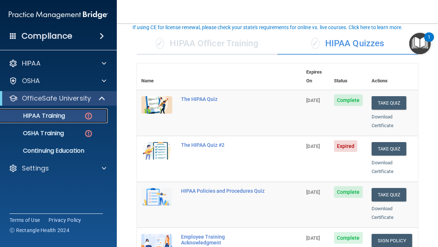
scroll to position [48, 0]
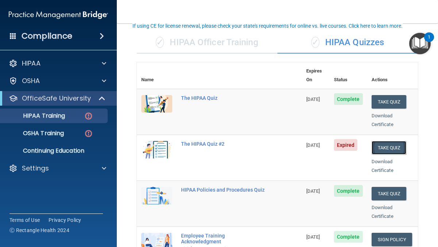
click at [391, 141] on button "Take Quiz" at bounding box center [388, 147] width 35 height 13
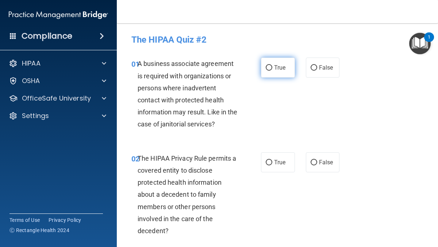
click at [290, 68] on label "True" at bounding box center [278, 68] width 34 height 20
click at [272, 68] on input "True" at bounding box center [269, 67] width 7 height 5
radio input "true"
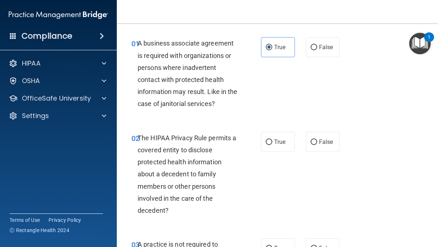
scroll to position [26, 0]
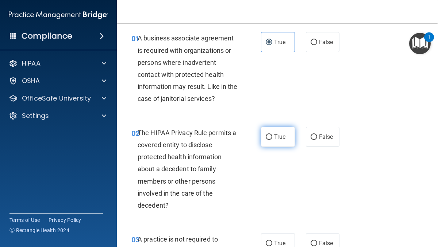
click at [273, 140] on label "True" at bounding box center [278, 137] width 34 height 20
click at [272, 140] on input "True" at bounding box center [269, 137] width 7 height 5
radio input "true"
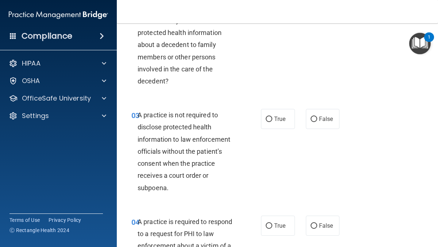
scroll to position [151, 0]
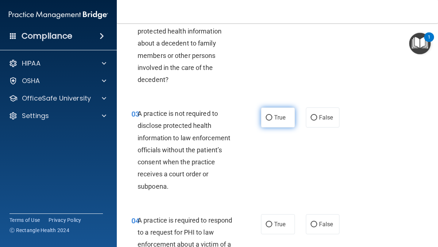
click at [284, 120] on span "True" at bounding box center [279, 117] width 11 height 7
click at [272, 120] on input "True" at bounding box center [269, 117] width 7 height 5
radio input "true"
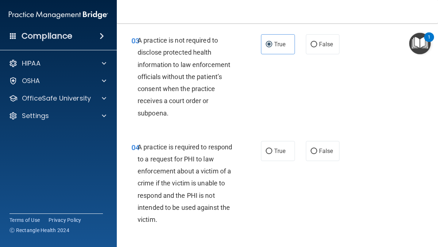
scroll to position [223, 0]
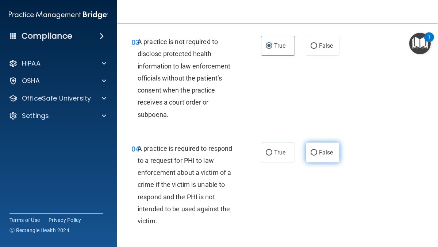
click at [317, 155] on label "False" at bounding box center [323, 153] width 34 height 20
click at [317, 155] on input "False" at bounding box center [313, 152] width 7 height 5
radio input "true"
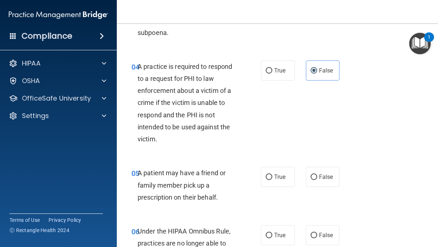
scroll to position [306, 0]
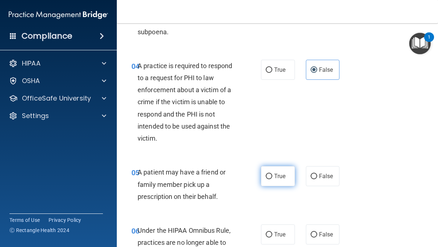
click at [273, 173] on label "True" at bounding box center [278, 176] width 34 height 20
click at [272, 174] on input "True" at bounding box center [269, 176] width 7 height 5
radio input "true"
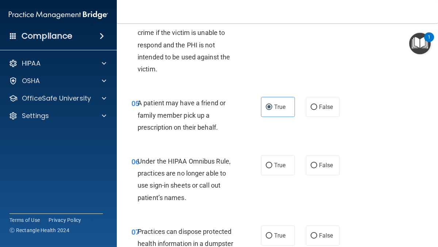
scroll to position [377, 0]
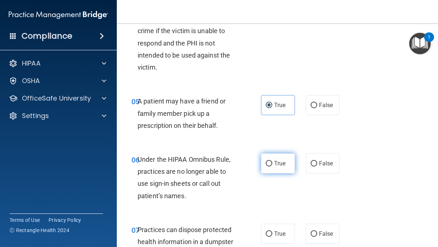
click at [269, 167] on label "True" at bounding box center [278, 164] width 34 height 20
click at [269, 167] on input "True" at bounding box center [269, 163] width 7 height 5
radio input "true"
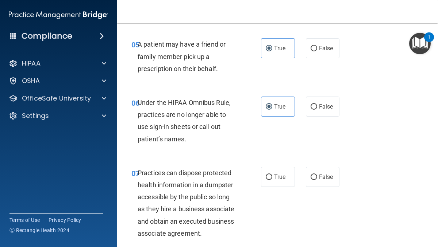
scroll to position [441, 0]
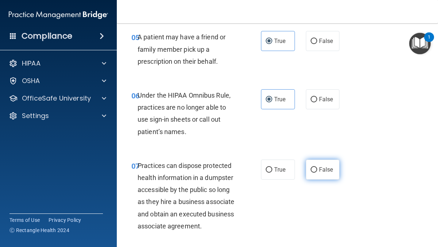
click at [311, 170] on input "False" at bounding box center [313, 169] width 7 height 5
radio input "true"
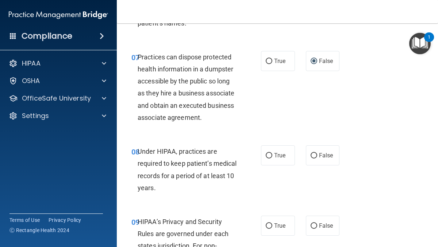
scroll to position [552, 0]
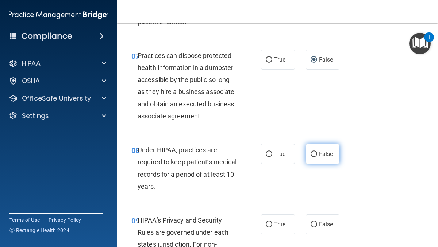
click at [314, 158] on label "False" at bounding box center [323, 154] width 34 height 20
click at [314, 157] on input "False" at bounding box center [313, 154] width 7 height 5
radio input "true"
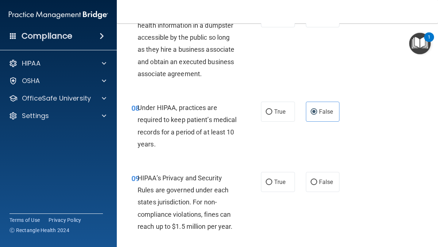
scroll to position [606, 0]
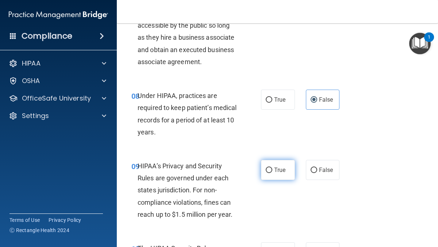
click at [273, 168] on label "True" at bounding box center [278, 170] width 34 height 20
click at [272, 168] on input "True" at bounding box center [269, 170] width 7 height 5
radio input "true"
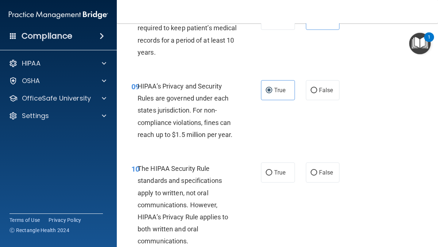
scroll to position [692, 0]
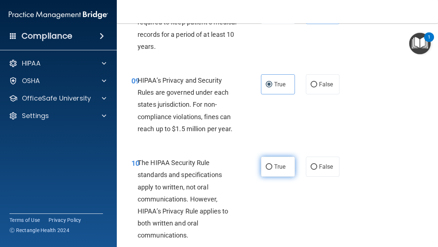
click at [269, 167] on input "True" at bounding box center [269, 167] width 7 height 5
radio input "true"
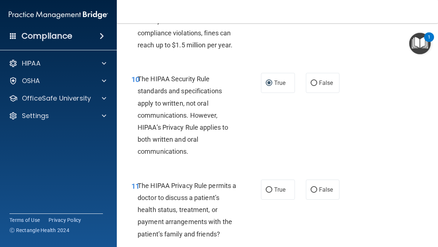
scroll to position [778, 0]
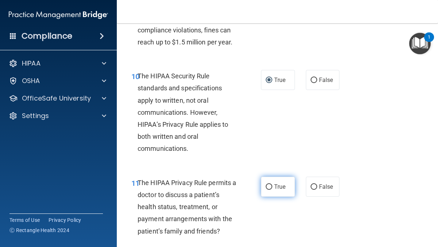
click at [274, 193] on label "True" at bounding box center [278, 187] width 34 height 20
click at [272, 190] on input "True" at bounding box center [269, 187] width 7 height 5
radio input "true"
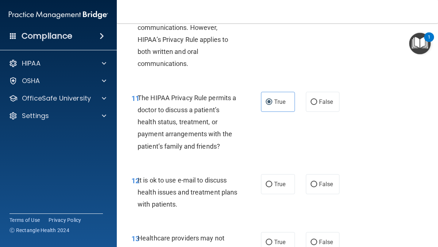
scroll to position [867, 0]
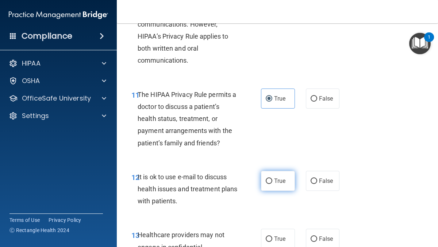
click at [269, 181] on input "True" at bounding box center [269, 181] width 7 height 5
radio input "true"
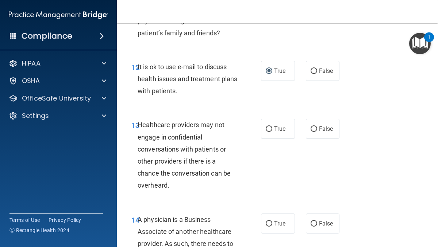
scroll to position [979, 0]
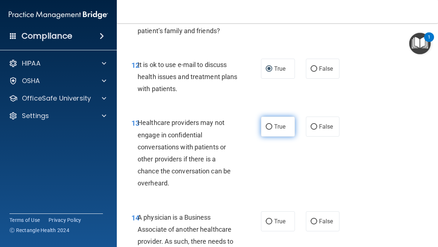
click at [268, 125] on input "True" at bounding box center [269, 126] width 7 height 5
radio input "true"
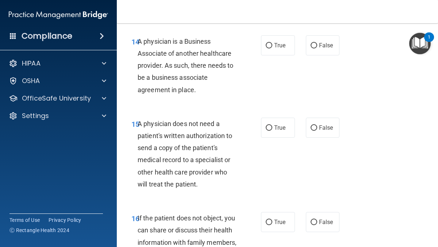
scroll to position [1152, 0]
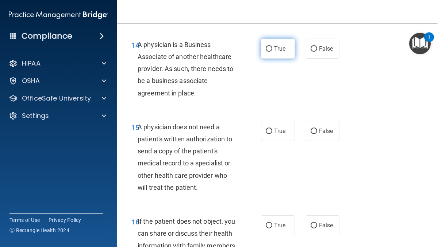
click at [272, 49] on input "True" at bounding box center [269, 48] width 7 height 5
radio input "true"
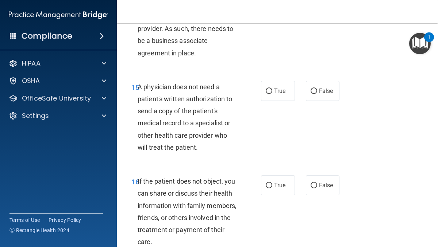
scroll to position [1193, 0]
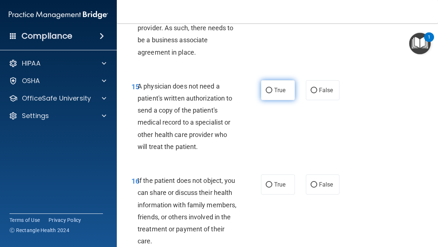
click at [269, 90] on input "True" at bounding box center [269, 90] width 7 height 5
radio input "true"
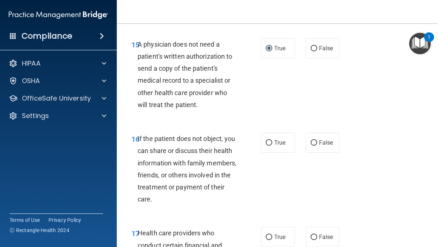
scroll to position [1242, 0]
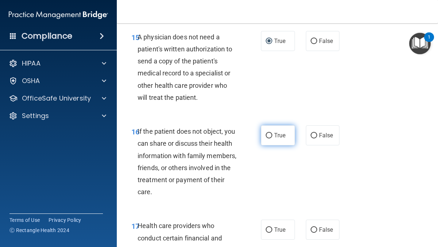
click at [266, 139] on label "True" at bounding box center [278, 135] width 34 height 20
click at [266, 139] on input "True" at bounding box center [269, 135] width 7 height 5
radio input "true"
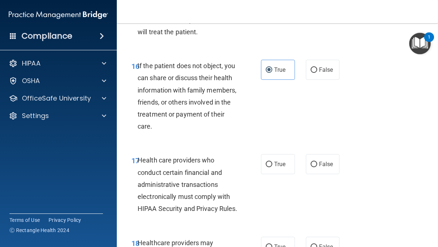
scroll to position [1308, 0]
click at [270, 164] on input "True" at bounding box center [269, 164] width 7 height 5
radio input "true"
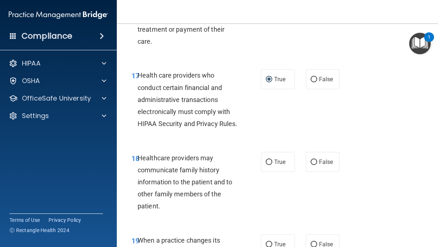
scroll to position [1394, 0]
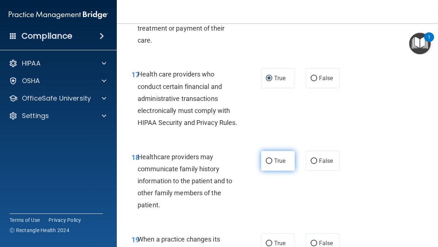
click at [268, 164] on input "True" at bounding box center [269, 161] width 7 height 5
radio input "true"
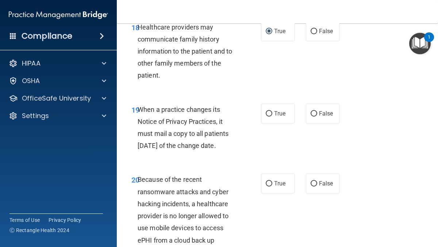
scroll to position [1525, 0]
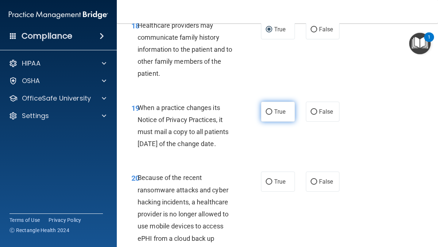
click at [269, 115] on input "True" at bounding box center [269, 111] width 7 height 5
radio input "true"
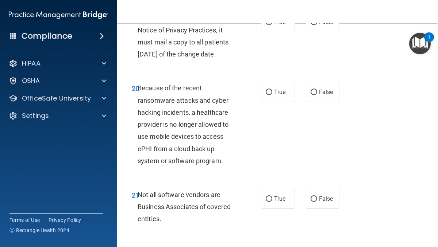
scroll to position [1617, 0]
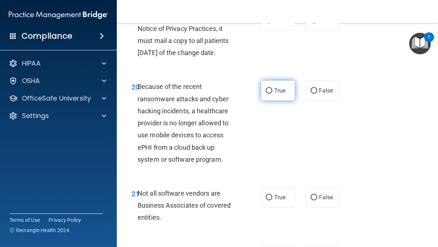
click at [276, 94] on span "True" at bounding box center [279, 90] width 11 height 7
click at [272, 94] on input "True" at bounding box center [269, 90] width 7 height 5
radio input "true"
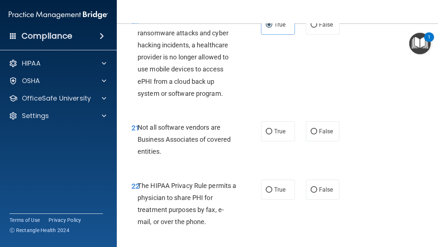
scroll to position [1684, 0]
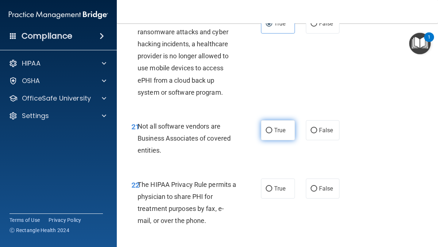
click at [270, 133] on input "True" at bounding box center [269, 130] width 7 height 5
radio input "true"
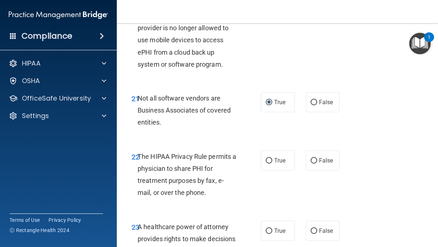
scroll to position [1725, 0]
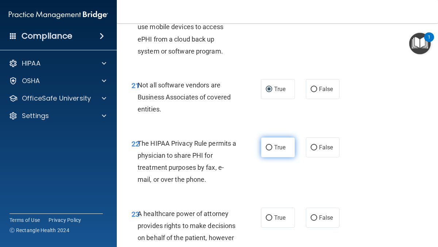
click at [270, 151] on input "True" at bounding box center [269, 147] width 7 height 5
radio input "true"
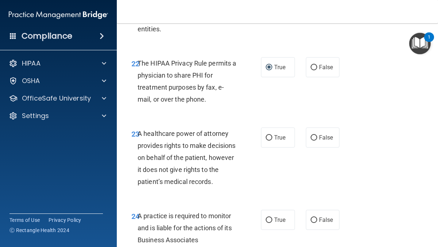
scroll to position [1808, 0]
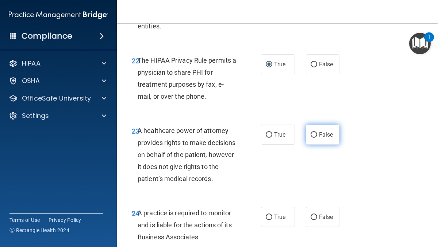
click at [314, 138] on input "False" at bounding box center [313, 134] width 7 height 5
radio input "true"
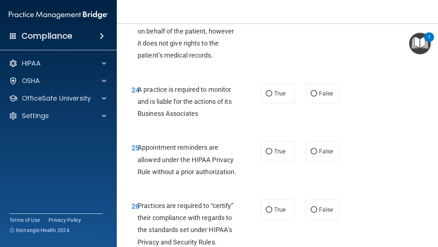
scroll to position [1934, 0]
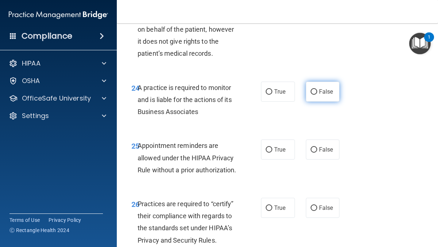
click at [313, 95] on input "False" at bounding box center [313, 91] width 7 height 5
radio input "true"
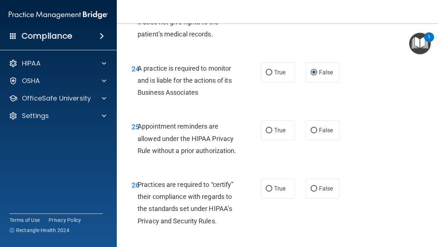
scroll to position [1952, 0]
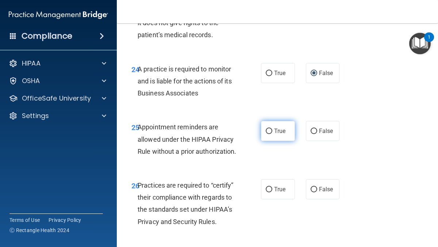
click at [270, 134] on input "True" at bounding box center [269, 131] width 7 height 5
radio input "true"
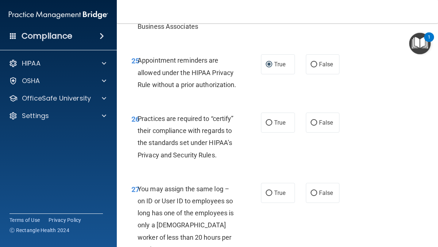
scroll to position [2019, 0]
click at [270, 125] on input "True" at bounding box center [269, 122] width 7 height 5
radio input "true"
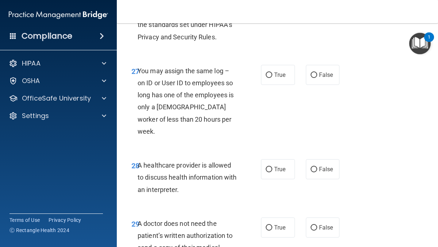
scroll to position [2139, 0]
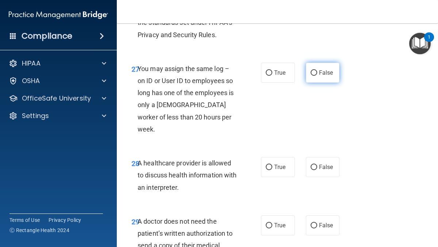
click at [314, 76] on input "False" at bounding box center [313, 72] width 7 height 5
radio input "true"
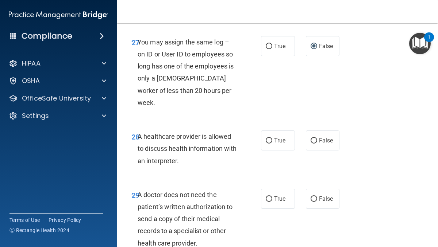
scroll to position [2166, 0]
click at [272, 144] on input "True" at bounding box center [269, 141] width 7 height 5
radio input "true"
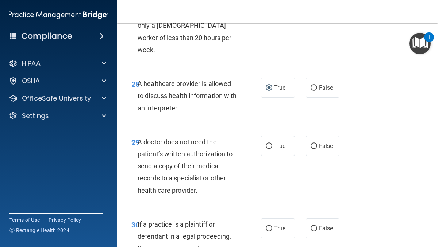
scroll to position [2224, 0]
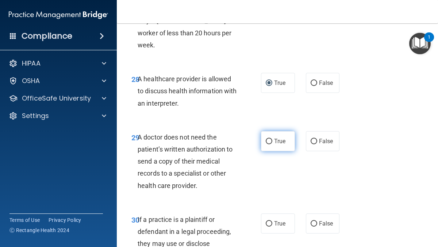
click at [270, 144] on input "True" at bounding box center [269, 141] width 7 height 5
radio input "true"
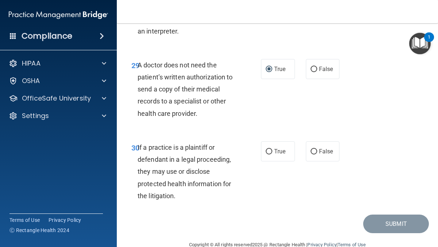
scroll to position [2296, 0]
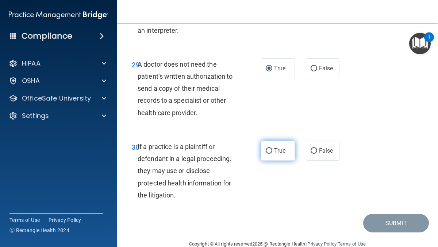
click at [265, 161] on label "True" at bounding box center [278, 151] width 34 height 20
click at [266, 154] on input "True" at bounding box center [269, 150] width 7 height 5
radio input "true"
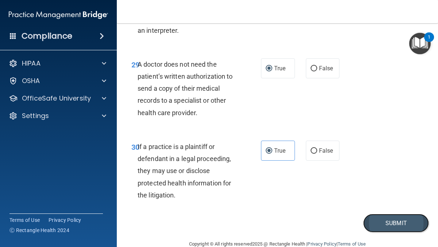
click at [400, 233] on button "Submit" at bounding box center [396, 223] width 66 height 19
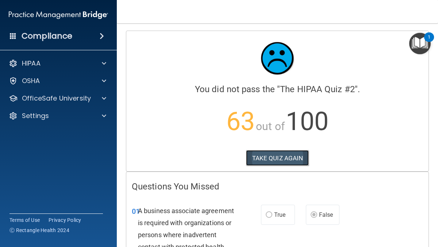
click at [276, 160] on button "TAKE QUIZ AGAIN" at bounding box center [277, 158] width 63 height 16
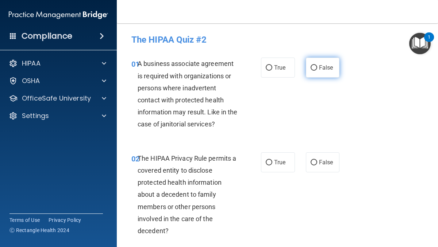
click at [313, 69] on input "False" at bounding box center [313, 67] width 7 height 5
radio input "true"
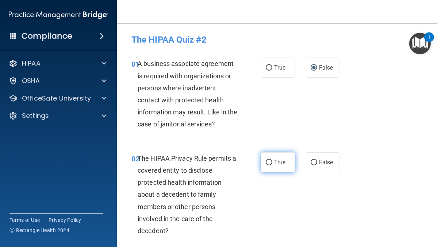
click at [274, 165] on span "True" at bounding box center [279, 162] width 11 height 7
click at [272, 165] on input "True" at bounding box center [269, 162] width 7 height 5
radio input "true"
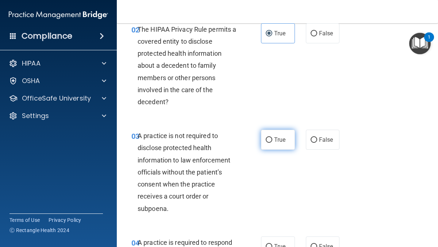
scroll to position [130, 0]
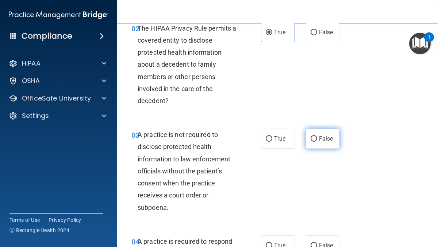
click at [325, 140] on span "False" at bounding box center [326, 138] width 14 height 7
click at [317, 140] on input "False" at bounding box center [313, 138] width 7 height 5
radio input "true"
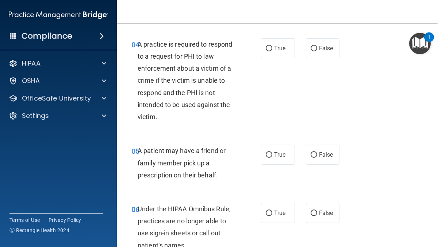
scroll to position [327, 0]
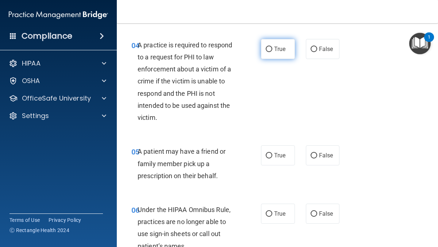
click at [276, 48] on span "True" at bounding box center [279, 49] width 11 height 7
click at [272, 48] on input "True" at bounding box center [269, 49] width 7 height 5
radio input "true"
click at [271, 158] on input "True" at bounding box center [269, 155] width 7 height 5
radio input "true"
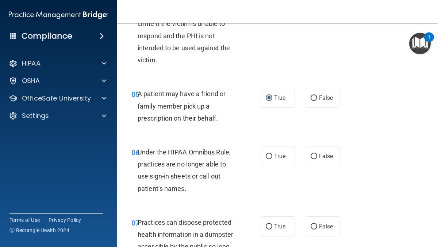
scroll to position [386, 0]
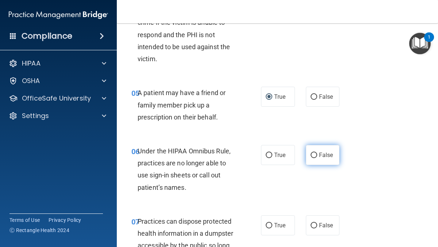
click at [319, 155] on span "False" at bounding box center [326, 155] width 14 height 7
click at [317, 155] on input "False" at bounding box center [313, 155] width 7 height 5
radio input "true"
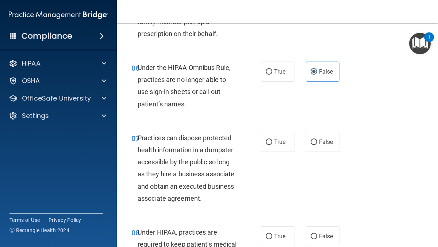
scroll to position [472, 0]
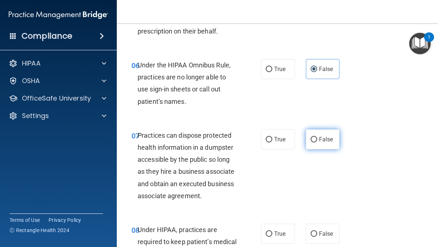
click at [317, 143] on label "False" at bounding box center [323, 139] width 34 height 20
click at [317, 143] on input "False" at bounding box center [313, 139] width 7 height 5
radio input "true"
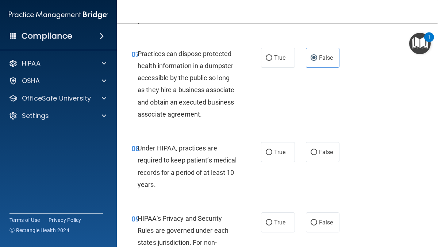
scroll to position [558, 0]
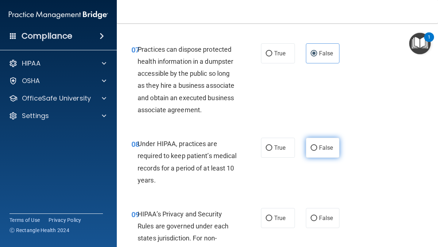
click at [310, 153] on label "False" at bounding box center [323, 148] width 34 height 20
click at [310, 151] on input "False" at bounding box center [313, 148] width 7 height 5
radio input "true"
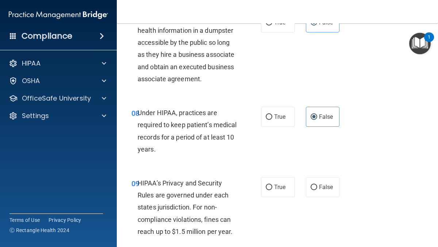
scroll to position [594, 0]
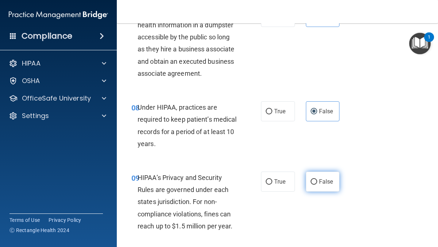
click at [314, 178] on label "False" at bounding box center [323, 182] width 34 height 20
click at [314, 179] on input "False" at bounding box center [313, 181] width 7 height 5
radio input "true"
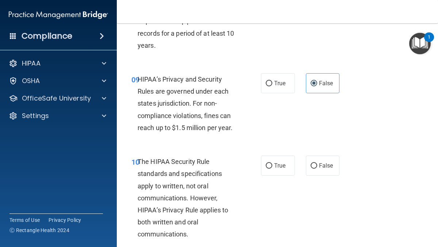
scroll to position [698, 0]
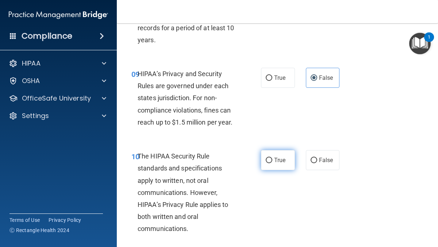
click at [275, 164] on span "True" at bounding box center [279, 160] width 11 height 7
click at [272, 163] on input "True" at bounding box center [269, 160] width 7 height 5
radio input "true"
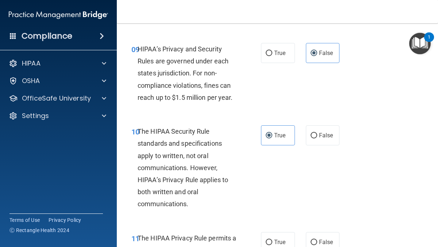
scroll to position [832, 0]
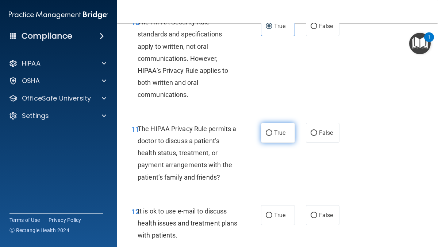
click at [271, 136] on label "True" at bounding box center [278, 133] width 34 height 20
click at [271, 136] on input "True" at bounding box center [269, 133] width 7 height 5
radio input "true"
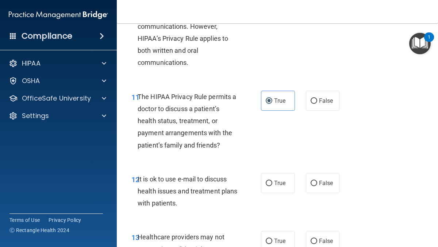
scroll to position [886, 0]
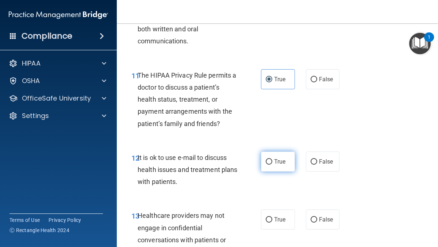
click at [276, 163] on span "True" at bounding box center [279, 161] width 11 height 7
click at [272, 163] on input "True" at bounding box center [269, 161] width 7 height 5
radio input "true"
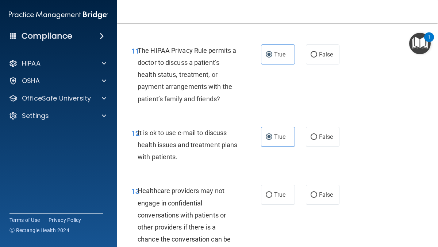
scroll to position [928, 0]
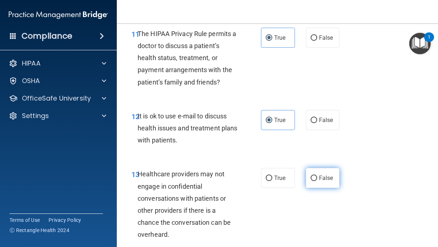
click at [319, 179] on span "False" at bounding box center [326, 178] width 14 height 7
click at [317, 179] on input "False" at bounding box center [313, 178] width 7 height 5
radio input "true"
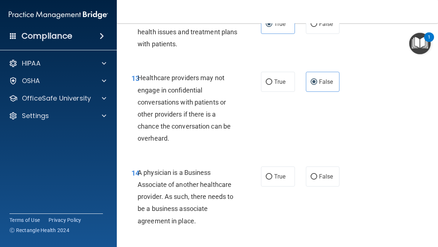
scroll to position [1028, 0]
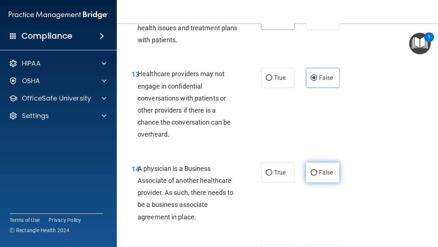
click at [320, 175] on span "False" at bounding box center [326, 172] width 14 height 7
click at [317, 175] on input "False" at bounding box center [313, 172] width 7 height 5
radio input "true"
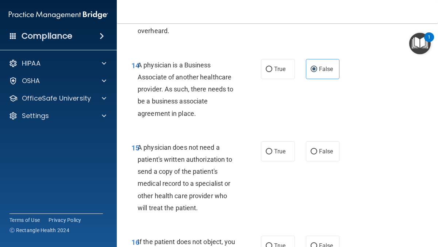
scroll to position [1132, 0]
click at [270, 151] on input "True" at bounding box center [269, 151] width 7 height 5
radio input "true"
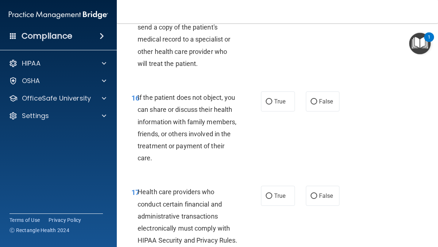
scroll to position [1276, 0]
click at [273, 101] on label "True" at bounding box center [278, 101] width 34 height 20
click at [272, 101] on input "True" at bounding box center [269, 101] width 7 height 5
radio input "true"
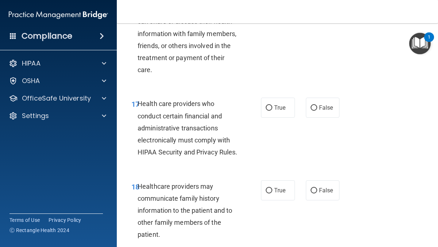
scroll to position [1365, 0]
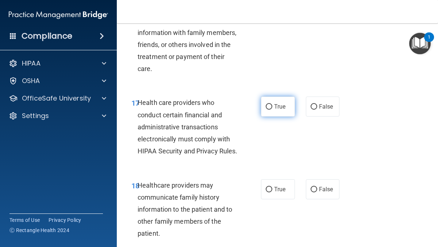
click at [273, 106] on label "True" at bounding box center [278, 107] width 34 height 20
click at [272, 106] on input "True" at bounding box center [269, 106] width 7 height 5
radio input "true"
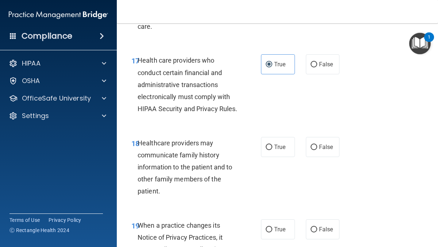
scroll to position [1408, 0]
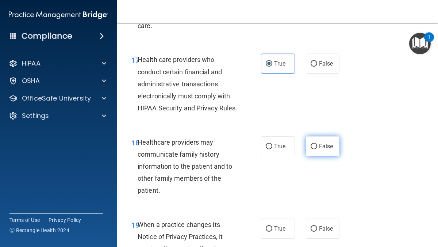
click at [314, 150] on input "False" at bounding box center [313, 146] width 7 height 5
radio input "true"
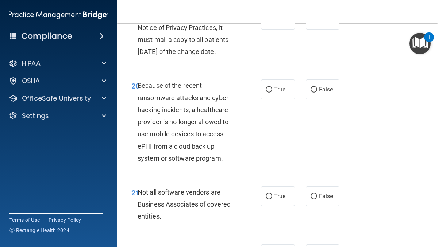
scroll to position [1619, 0]
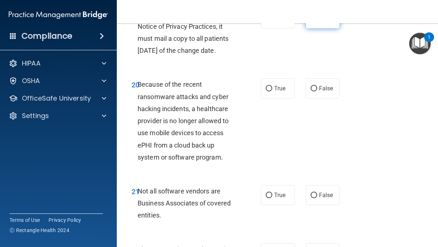
click at [322, 28] on label "False" at bounding box center [323, 18] width 34 height 20
click at [317, 22] on input "False" at bounding box center [313, 18] width 7 height 5
radio input "true"
click at [316, 92] on input "False" at bounding box center [313, 88] width 7 height 5
radio input "true"
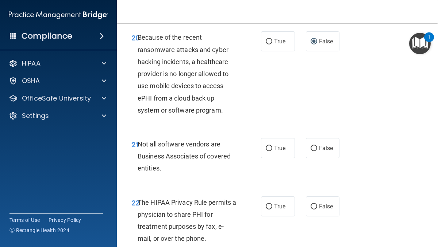
scroll to position [1674, 0]
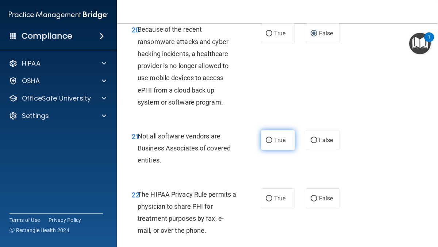
click at [273, 150] on label "True" at bounding box center [278, 140] width 34 height 20
click at [272, 143] on input "True" at bounding box center [269, 140] width 7 height 5
radio input "true"
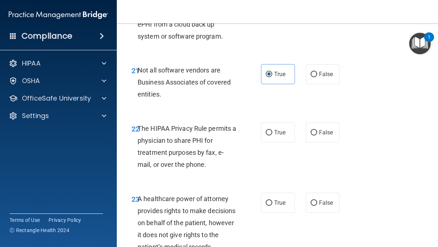
scroll to position [1742, 0]
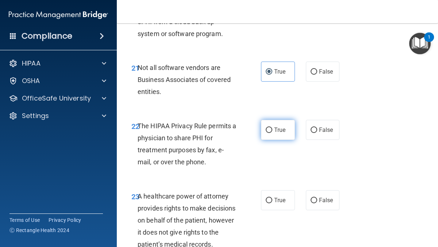
click at [271, 133] on input "True" at bounding box center [269, 130] width 7 height 5
radio input "true"
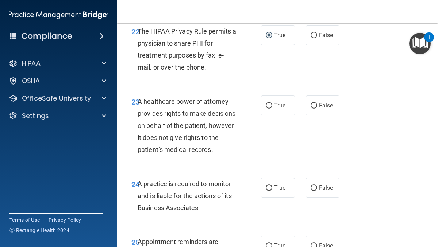
scroll to position [1838, 0]
click at [316, 108] on input "False" at bounding box center [313, 105] width 7 height 5
radio input "true"
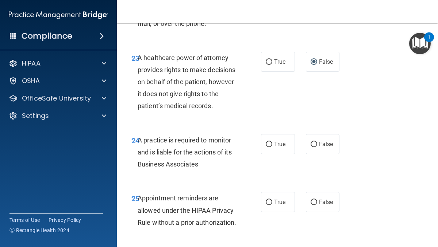
scroll to position [1884, 0]
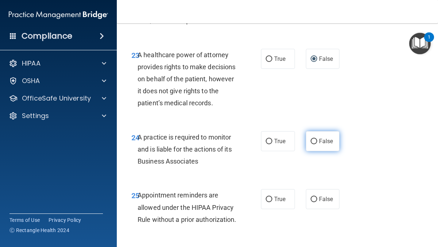
click at [314, 144] on input "False" at bounding box center [313, 141] width 7 height 5
radio input "true"
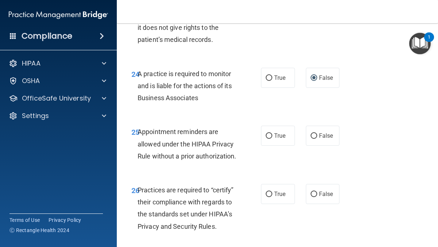
scroll to position [1951, 0]
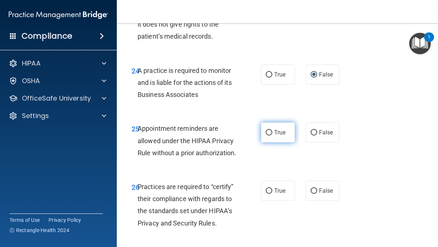
click at [268, 136] on input "True" at bounding box center [269, 132] width 7 height 5
radio input "true"
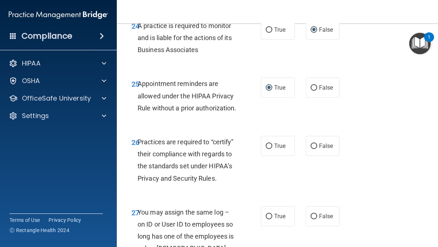
scroll to position [1997, 0]
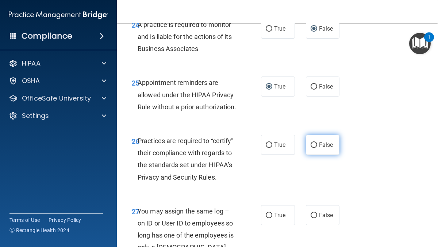
click at [318, 155] on label "False" at bounding box center [323, 145] width 34 height 20
click at [317, 148] on input "False" at bounding box center [313, 145] width 7 height 5
radio input "true"
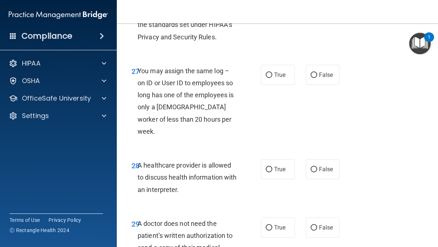
scroll to position [2138, 0]
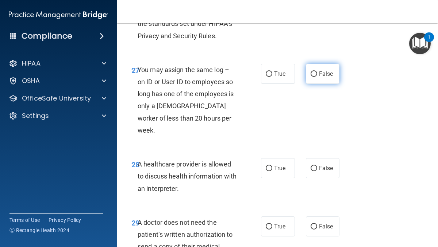
click at [313, 77] on input "False" at bounding box center [313, 73] width 7 height 5
radio input "true"
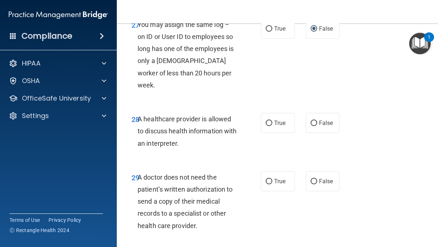
scroll to position [2184, 0]
click at [273, 133] on label "True" at bounding box center [278, 123] width 34 height 20
click at [272, 126] on input "True" at bounding box center [269, 122] width 7 height 5
radio input "true"
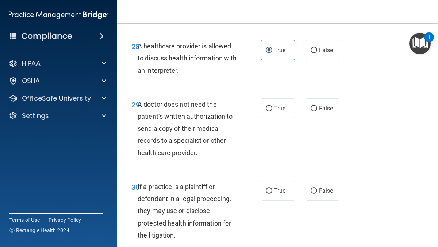
scroll to position [2261, 0]
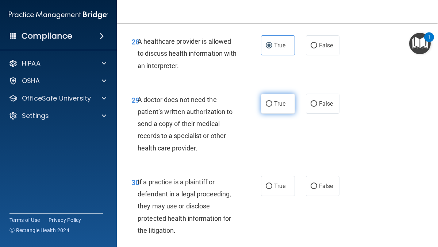
click at [271, 107] on input "True" at bounding box center [269, 103] width 7 height 5
radio input "true"
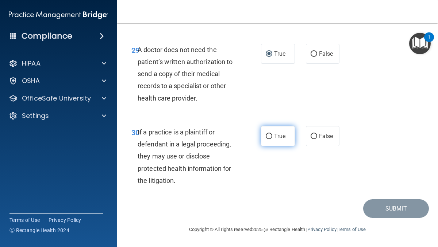
click at [272, 137] on label "True" at bounding box center [278, 136] width 34 height 20
click at [272, 137] on input "True" at bounding box center [269, 136] width 7 height 5
radio input "true"
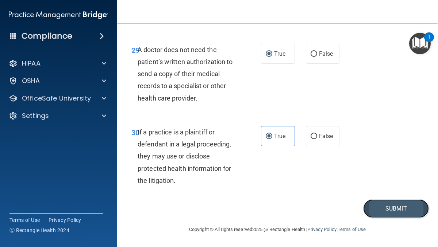
click at [375, 209] on button "Submit" at bounding box center [396, 209] width 66 height 19
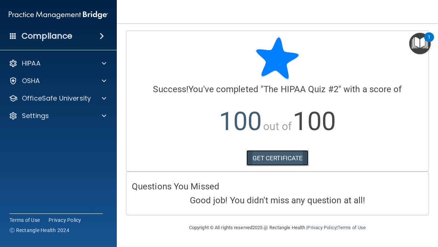
click at [282, 160] on link "GET CERTIFICATE" at bounding box center [277, 158] width 62 height 16
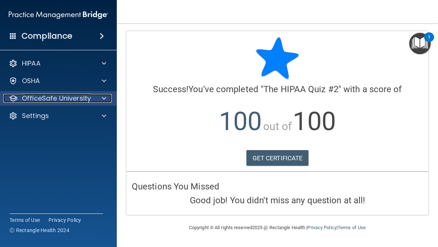
click at [99, 99] on div at bounding box center [103, 98] width 18 height 9
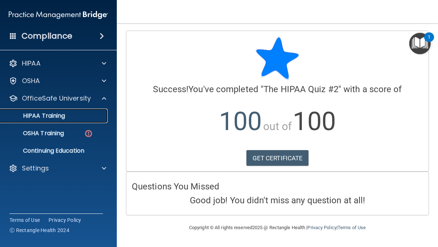
click at [75, 119] on div "HIPAA Training" at bounding box center [55, 115] width 100 height 7
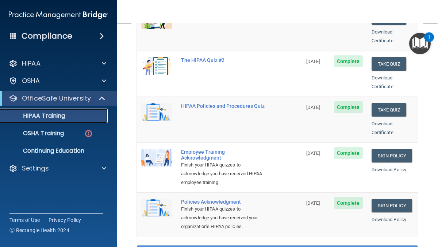
scroll to position [125, 0]
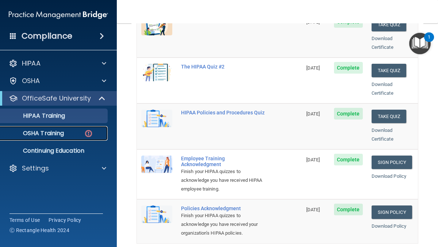
click at [57, 135] on p "OSHA Training" at bounding box center [34, 133] width 59 height 7
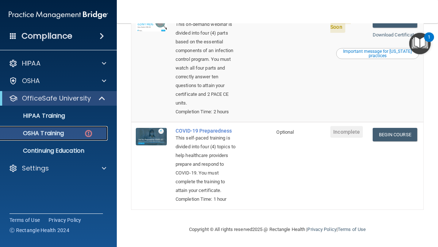
scroll to position [364, 0]
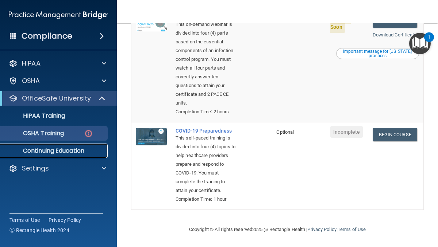
click at [51, 152] on p "Continuing Education" at bounding box center [55, 150] width 100 height 7
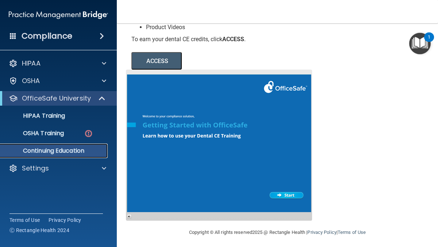
scroll to position [103, 0]
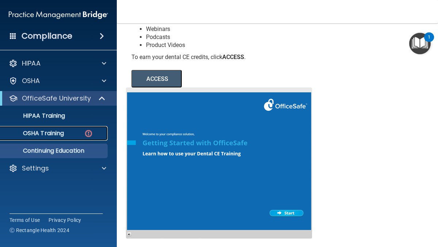
click at [40, 132] on p "OSHA Training" at bounding box center [34, 133] width 59 height 7
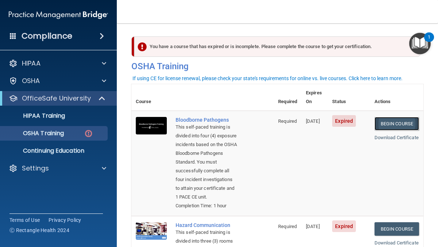
click at [398, 117] on link "Begin Course" at bounding box center [396, 123] width 44 height 13
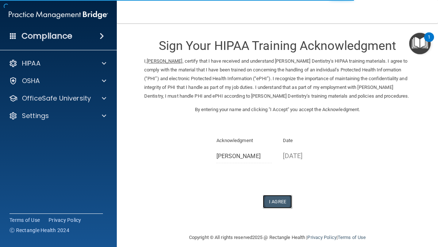
click at [279, 209] on button "I Agree" at bounding box center [277, 201] width 29 height 13
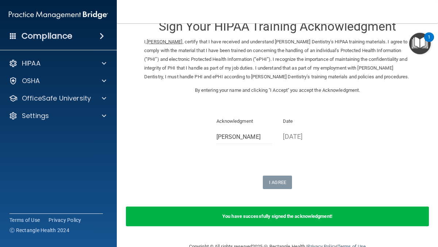
scroll to position [21, 0]
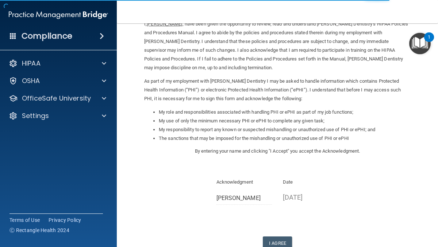
scroll to position [72, 0]
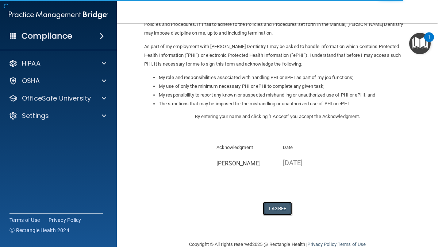
click at [279, 206] on button "I Agree" at bounding box center [277, 208] width 29 height 13
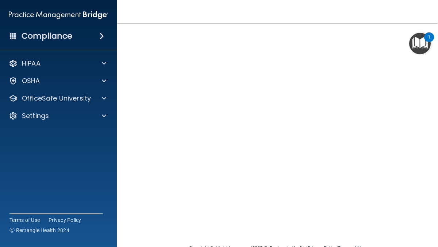
scroll to position [44, 0]
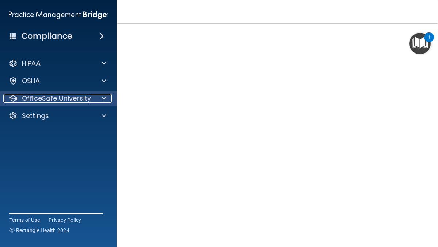
click at [63, 101] on p "OfficeSafe University" at bounding box center [56, 98] width 69 height 9
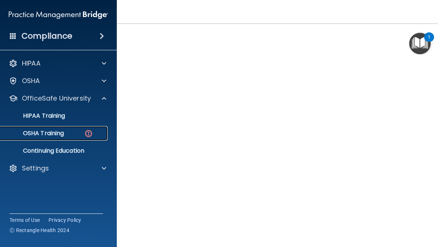
click at [76, 136] on div "OSHA Training" at bounding box center [55, 133] width 100 height 7
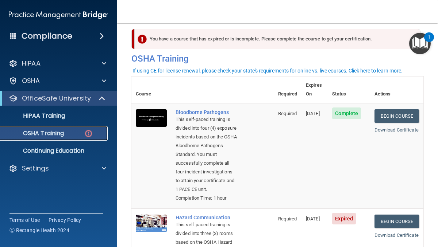
scroll to position [22, 0]
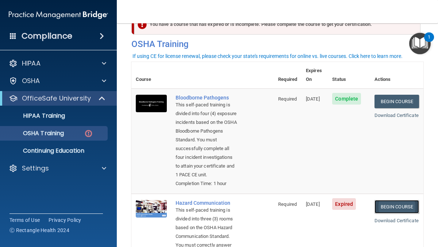
click at [382, 214] on link "Begin Course" at bounding box center [396, 206] width 44 height 13
click at [59, 151] on p "Continuing Education" at bounding box center [55, 150] width 100 height 7
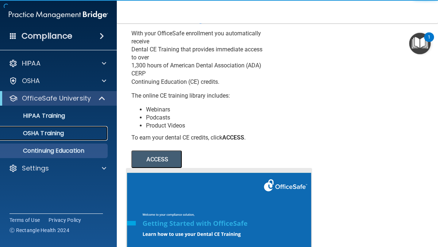
click at [60, 136] on p "OSHA Training" at bounding box center [34, 133] width 59 height 7
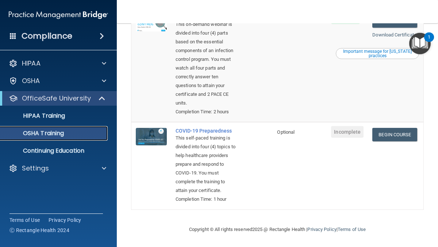
scroll to position [359, 0]
click at [400, 128] on link "Begin Course" at bounding box center [394, 134] width 44 height 13
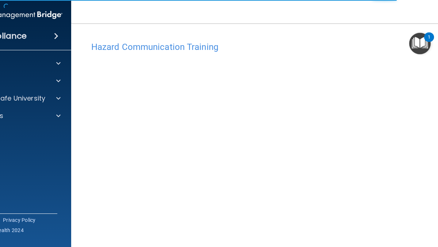
scroll to position [27, 0]
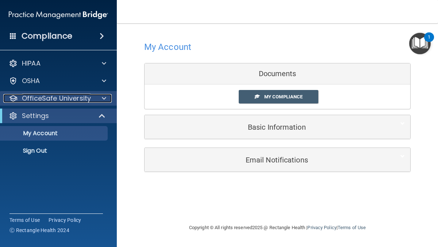
click at [91, 102] on div "OfficeSafe University" at bounding box center [48, 98] width 90 height 9
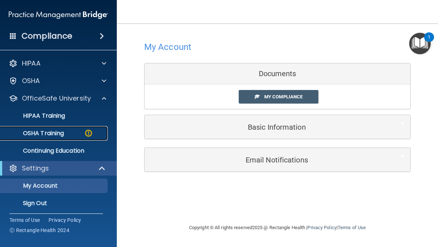
click at [90, 134] on img at bounding box center [88, 133] width 9 height 9
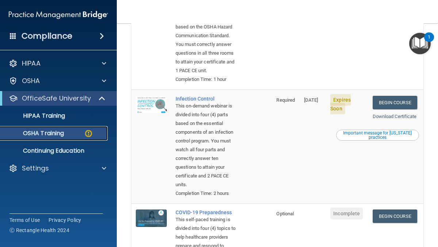
scroll to position [235, 0]
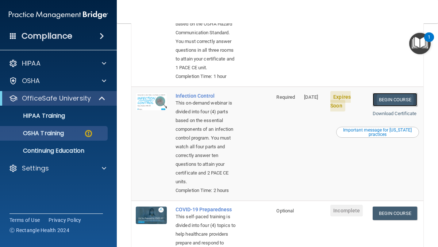
click at [396, 107] on link "Begin Course" at bounding box center [394, 99] width 44 height 13
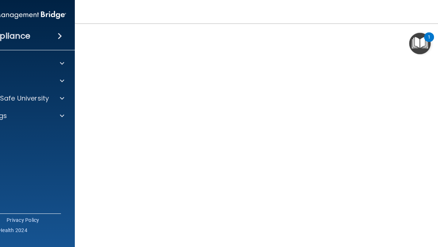
scroll to position [34, 0]
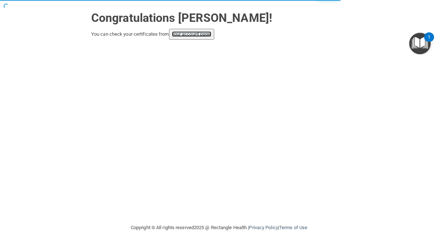
click at [192, 36] on link "your account page!" at bounding box center [192, 33] width 40 height 5
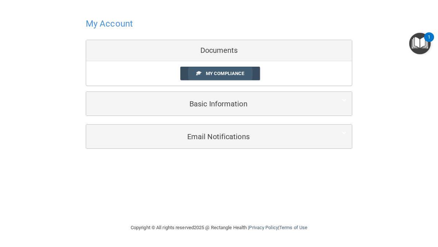
click at [219, 75] on span "My Compliance" at bounding box center [225, 73] width 38 height 5
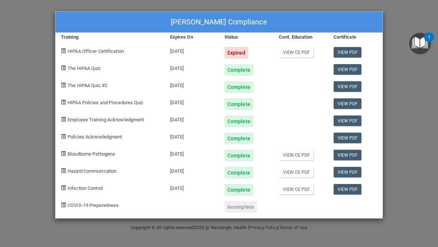
click at [392, 163] on div "Sarah Pleak's Compliance Training Expires On Status Cont. Education Certificate…" at bounding box center [219, 123] width 438 height 247
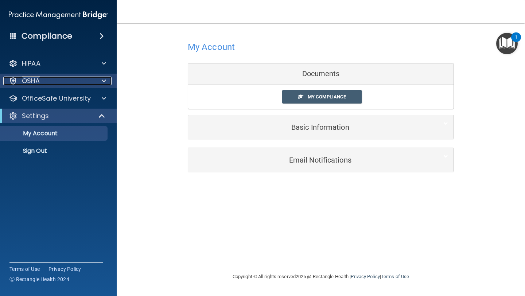
click at [83, 84] on div "OSHA" at bounding box center [48, 81] width 90 height 9
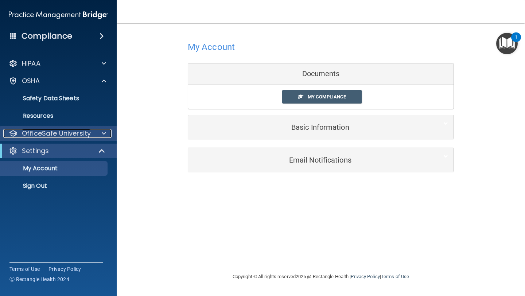
click at [80, 132] on p "OfficeSafe University" at bounding box center [56, 133] width 69 height 9
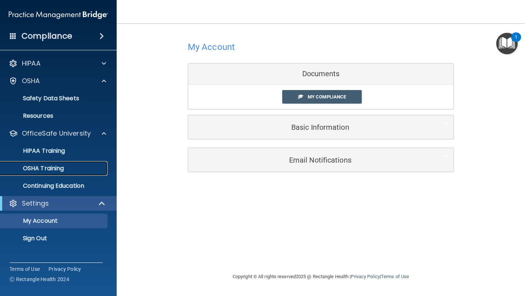
click at [67, 169] on div "OSHA Training" at bounding box center [55, 168] width 100 height 7
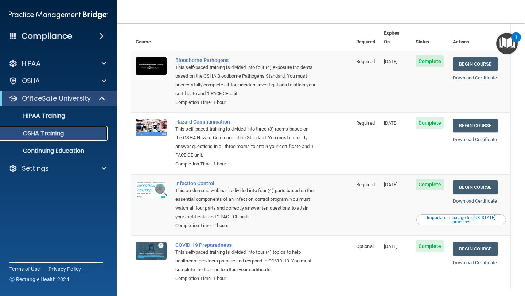
scroll to position [33, 0]
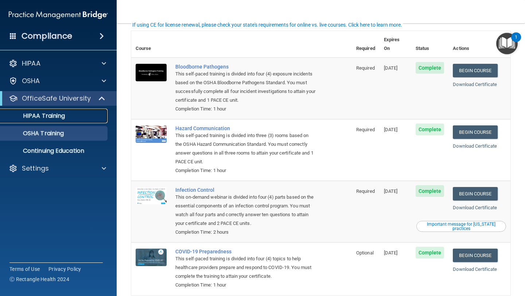
click at [53, 118] on p "HIPAA Training" at bounding box center [35, 115] width 60 height 7
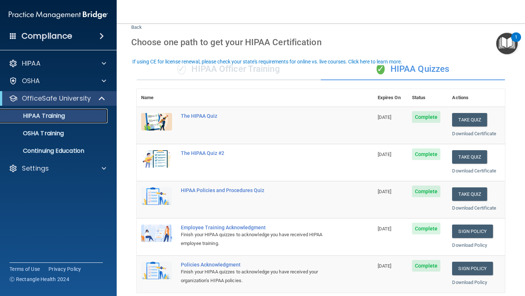
scroll to position [12, 0]
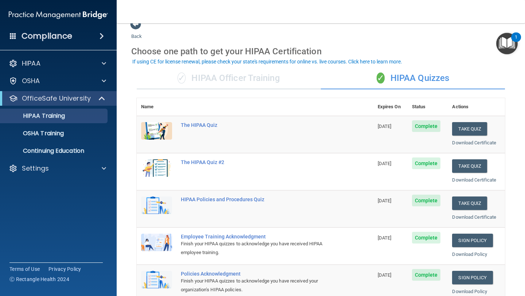
click at [205, 89] on div "✓ HIPAA Officer Training ✓ HIPAA Quizzes Name Expires On Status Actions The HIP…" at bounding box center [320, 285] width 379 height 446
click at [209, 80] on div "✓ HIPAA Officer Training" at bounding box center [229, 78] width 184 height 22
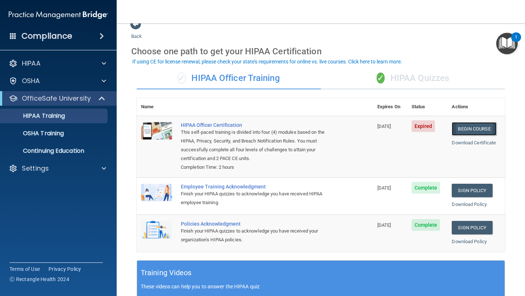
click at [437, 131] on link "Begin Course" at bounding box center [474, 128] width 44 height 13
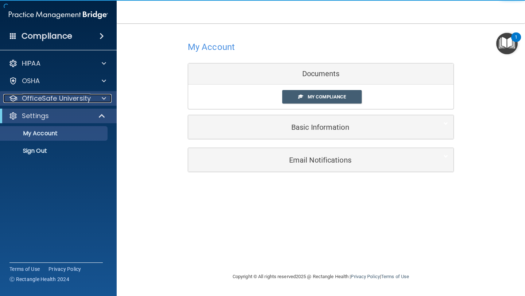
click at [100, 99] on div at bounding box center [103, 98] width 18 height 9
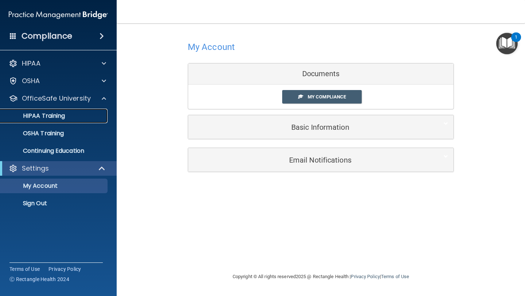
click at [73, 114] on div "HIPAA Training" at bounding box center [55, 115] width 100 height 7
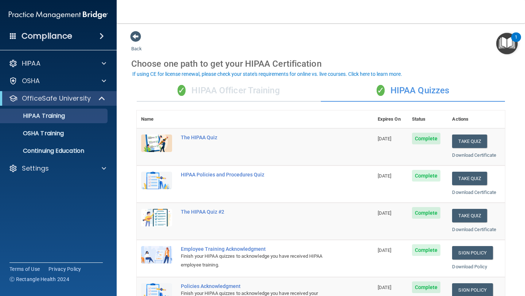
click at [217, 93] on div "✓ HIPAA Officer Training" at bounding box center [229, 91] width 184 height 22
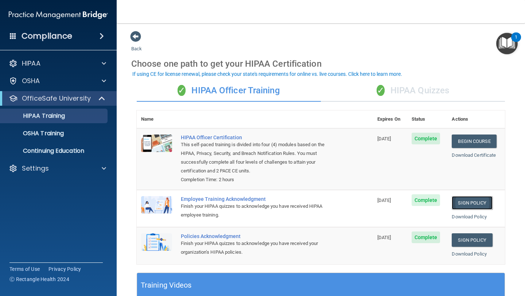
click at [476, 205] on link "Sign Policy" at bounding box center [472, 202] width 40 height 13
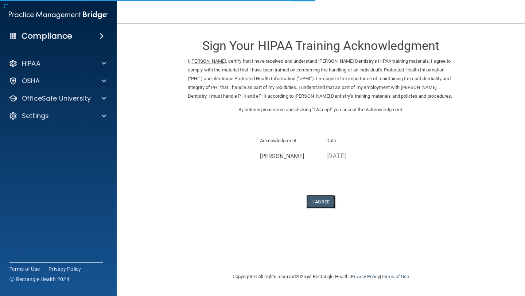
click at [325, 209] on button "I Agree" at bounding box center [320, 201] width 29 height 13
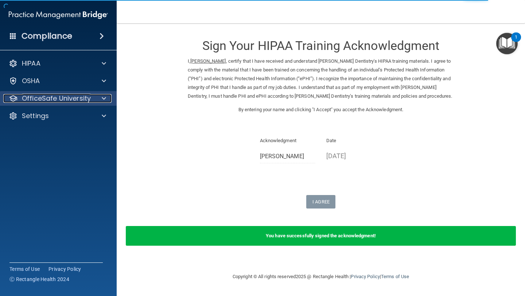
click at [81, 102] on p "OfficeSafe University" at bounding box center [56, 98] width 69 height 9
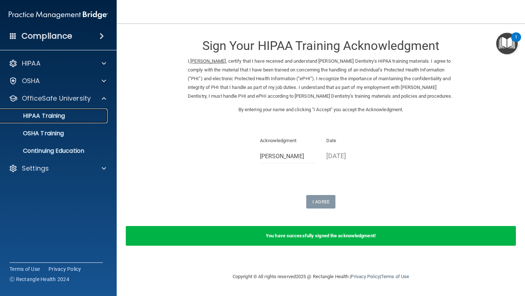
click at [75, 117] on div "HIPAA Training" at bounding box center [55, 115] width 100 height 7
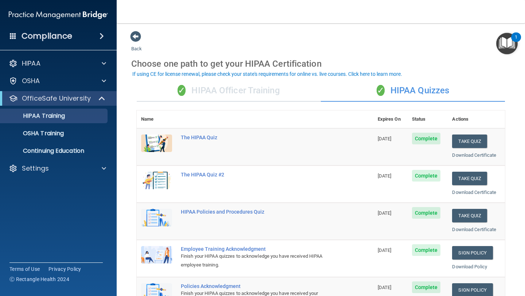
click at [247, 92] on div "✓ HIPAA Officer Training" at bounding box center [229, 91] width 184 height 22
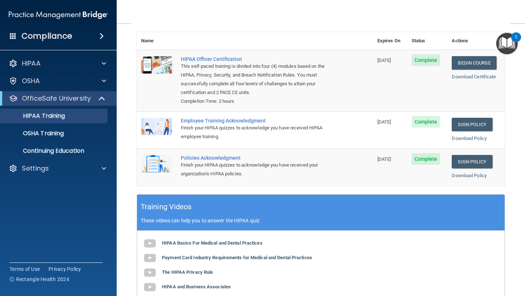
scroll to position [80, 0]
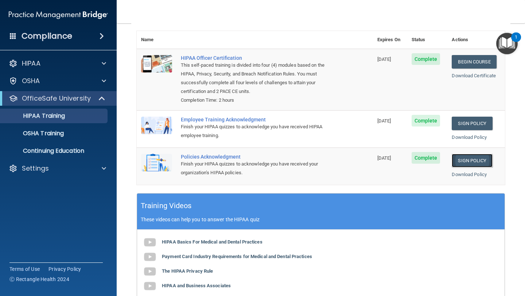
click at [473, 162] on link "Sign Policy" at bounding box center [472, 160] width 40 height 13
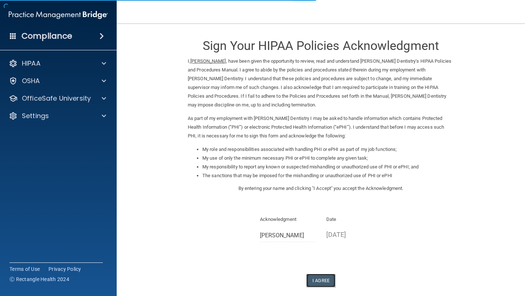
click at [317, 280] on button "I Agree" at bounding box center [320, 280] width 29 height 13
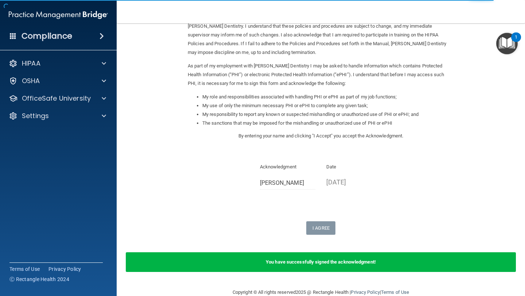
scroll to position [66, 0]
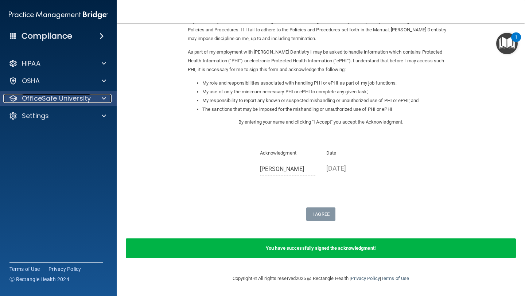
click at [105, 98] on span at bounding box center [104, 98] width 4 height 9
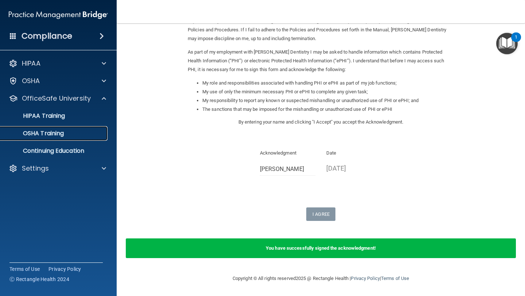
click div "OSHA Training"
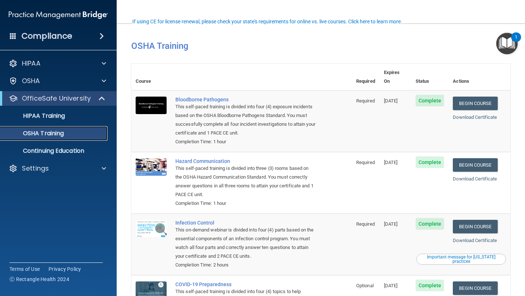
scroll to position [54, 0]
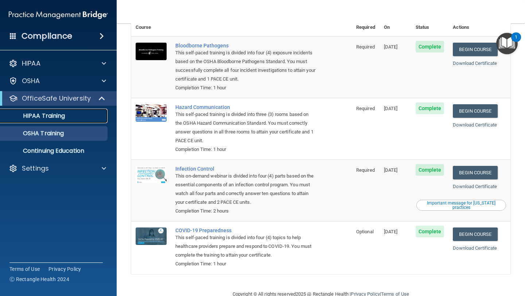
click p "HIPAA Training"
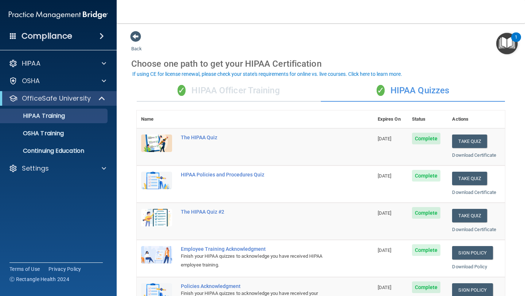
click div "✓ HIPAA Officer Training"
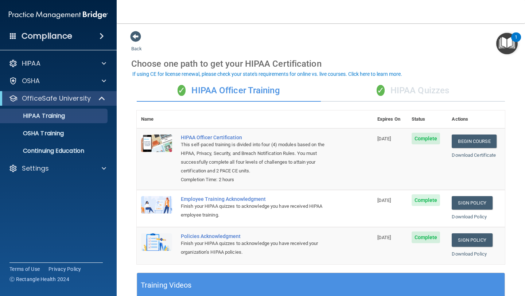
click span
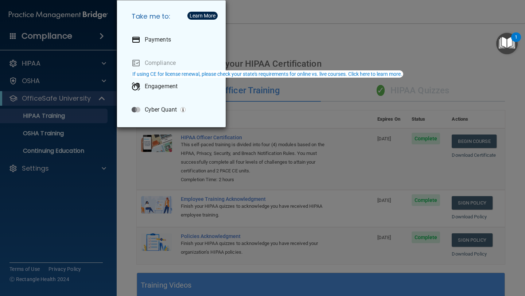
click div "Take me to: Payments Compliance Engagement Cyber Quant"
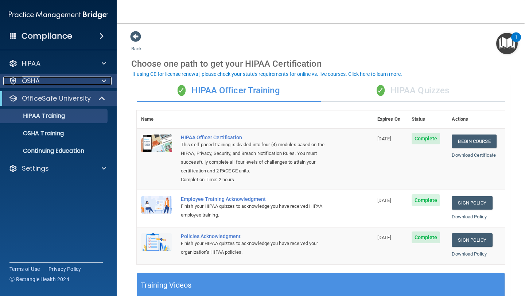
click span
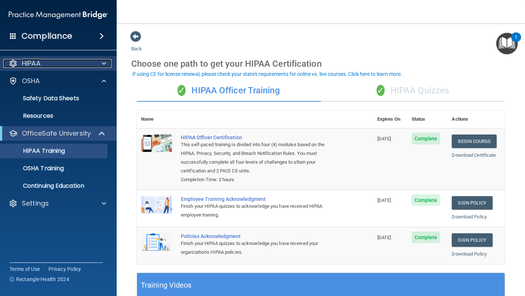
click span
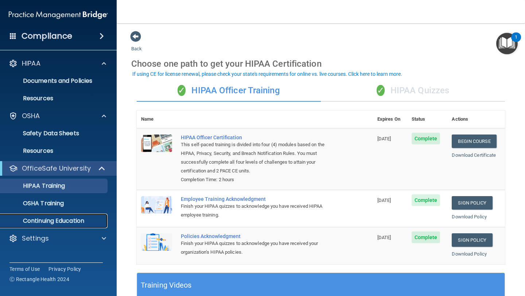
click p "Continuing Education"
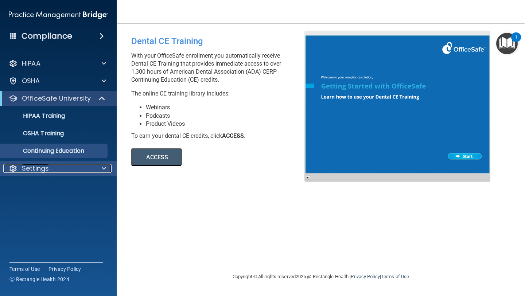
click div "Settings"
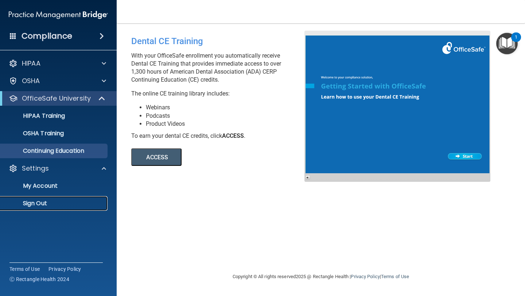
click p "Sign Out"
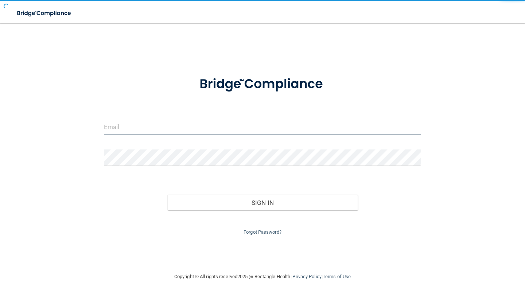
type input "[EMAIL_ADDRESS][DOMAIN_NAME]"
